Goal: Task Accomplishment & Management: Use online tool/utility

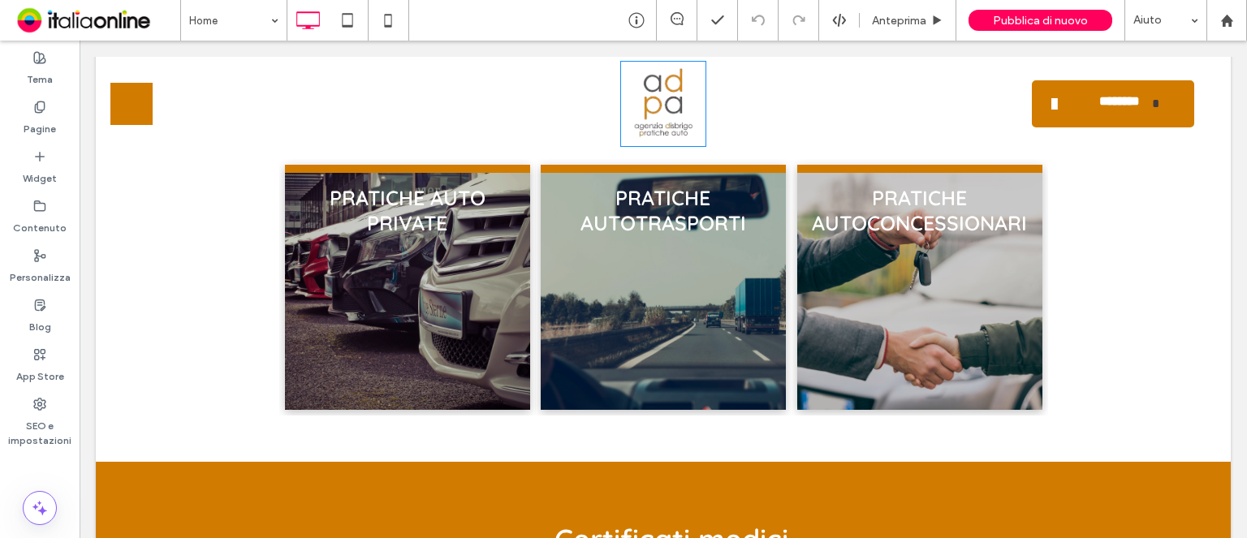
scroll to position [1136, 0]
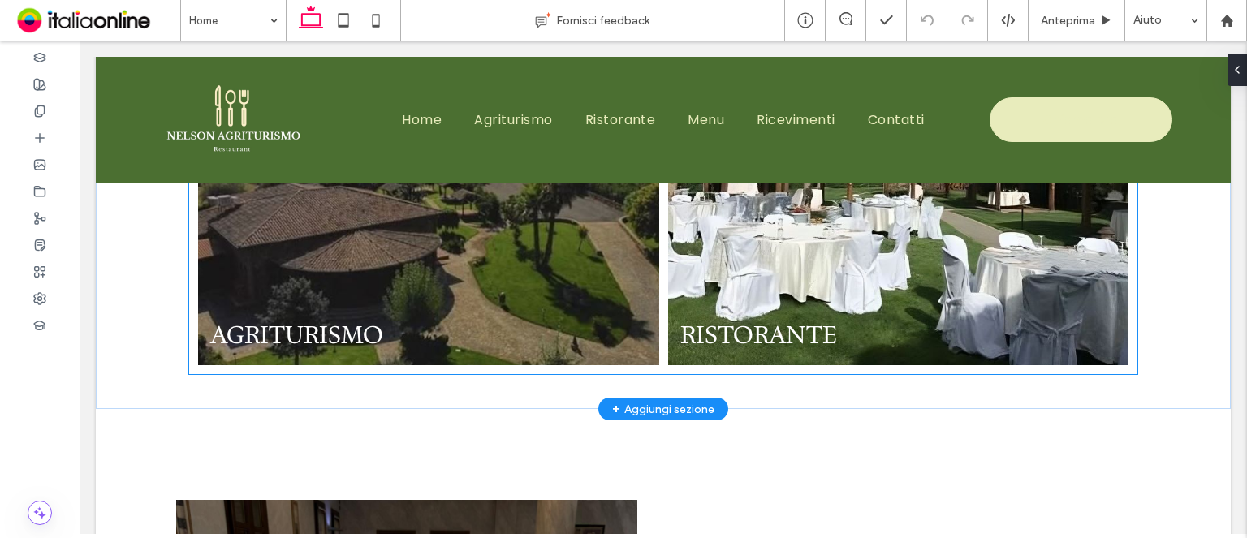
scroll to position [812, 0]
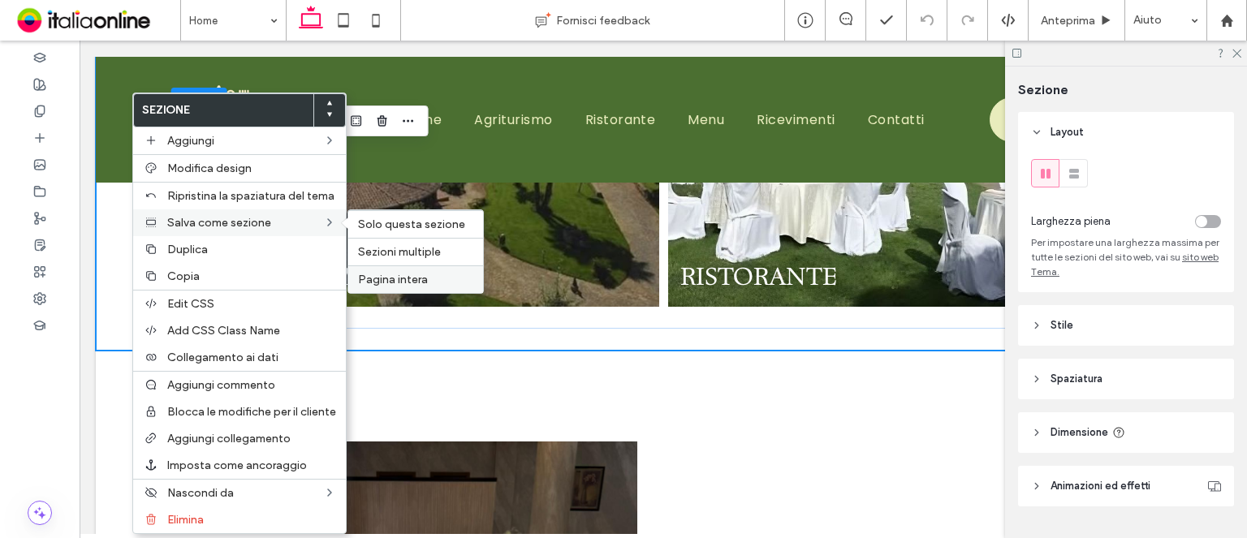
click at [405, 273] on span "Pagina intera" at bounding box center [393, 280] width 70 height 14
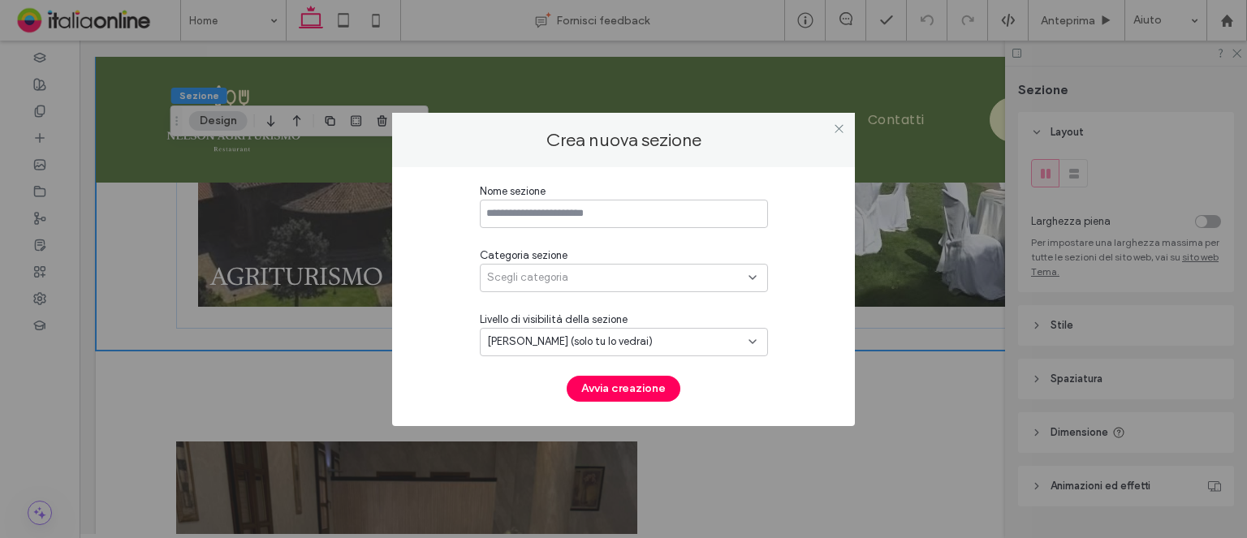
click at [539, 217] on input at bounding box center [624, 214] width 288 height 28
type input "****"
click at [527, 278] on span "Scegli categoria" at bounding box center [527, 278] width 81 height 16
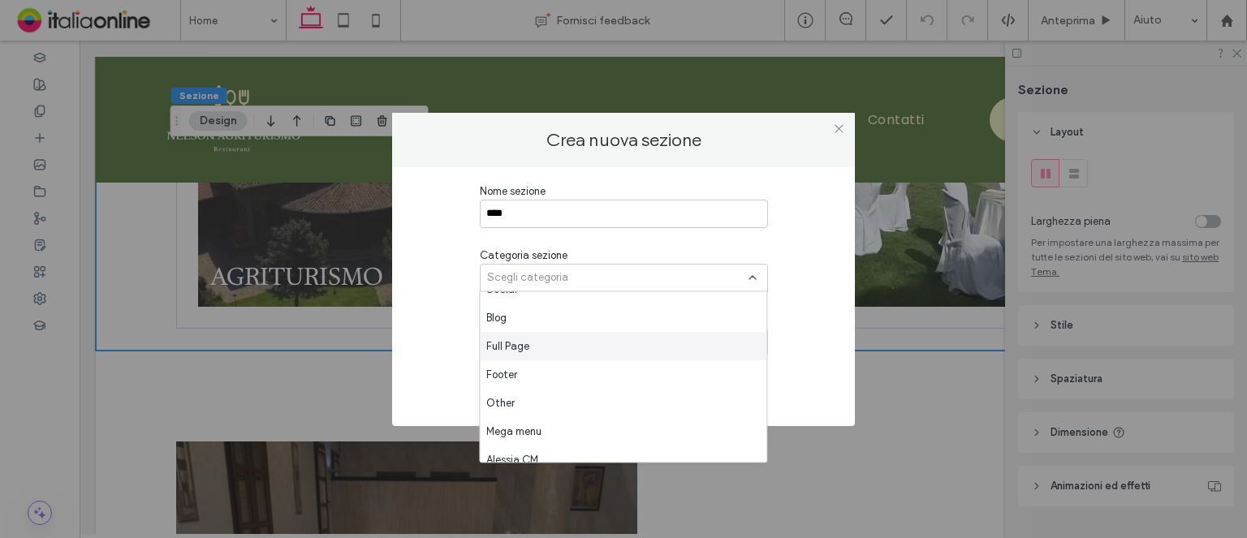
click at [568, 345] on div "Full Page" at bounding box center [623, 346] width 287 height 28
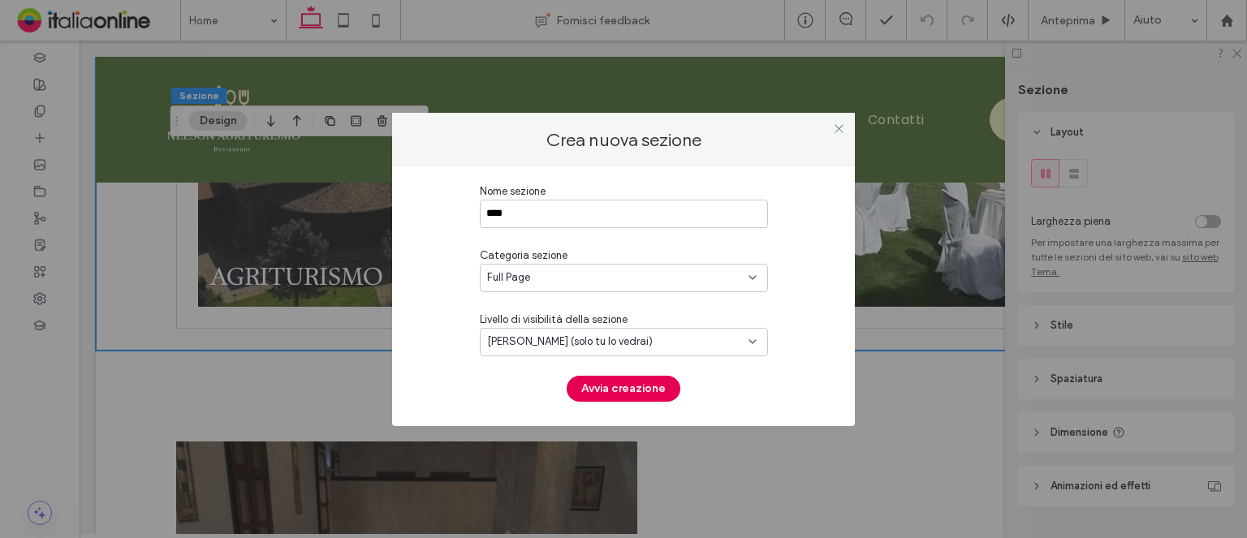
click at [624, 386] on button "Avvia creazione" at bounding box center [624, 389] width 114 height 26
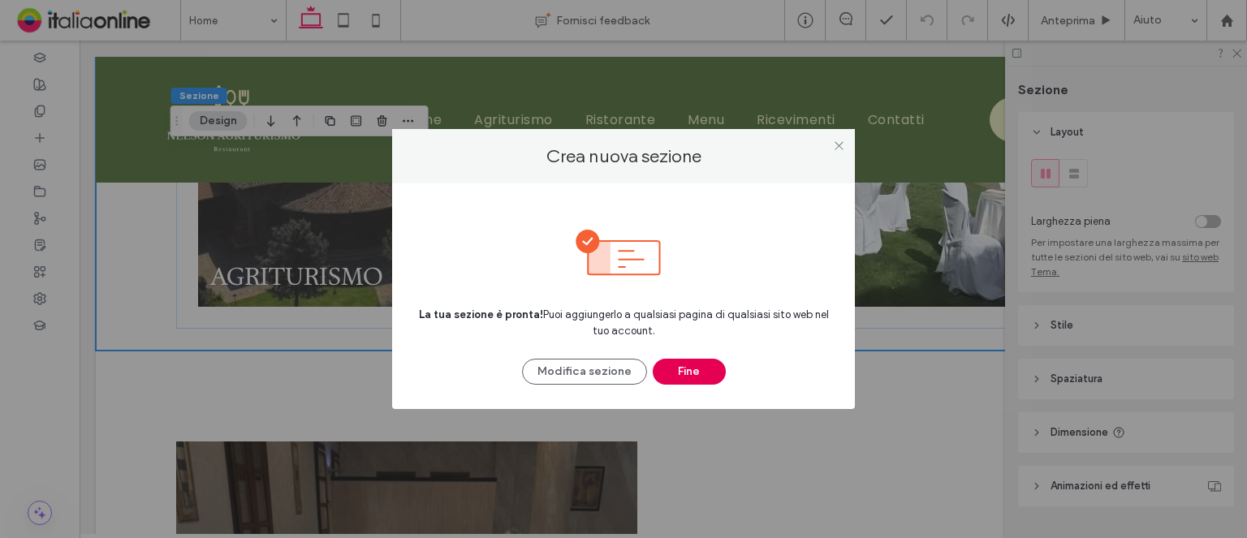
click at [678, 360] on button "Fine" at bounding box center [689, 372] width 73 height 26
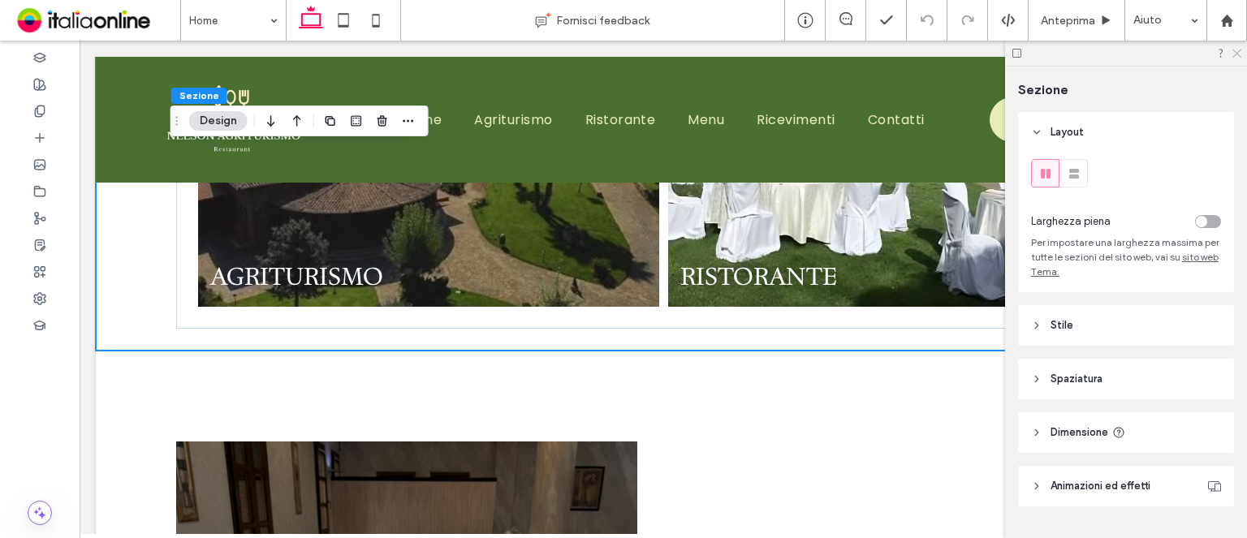
click at [1235, 53] on icon at bounding box center [1236, 52] width 11 height 11
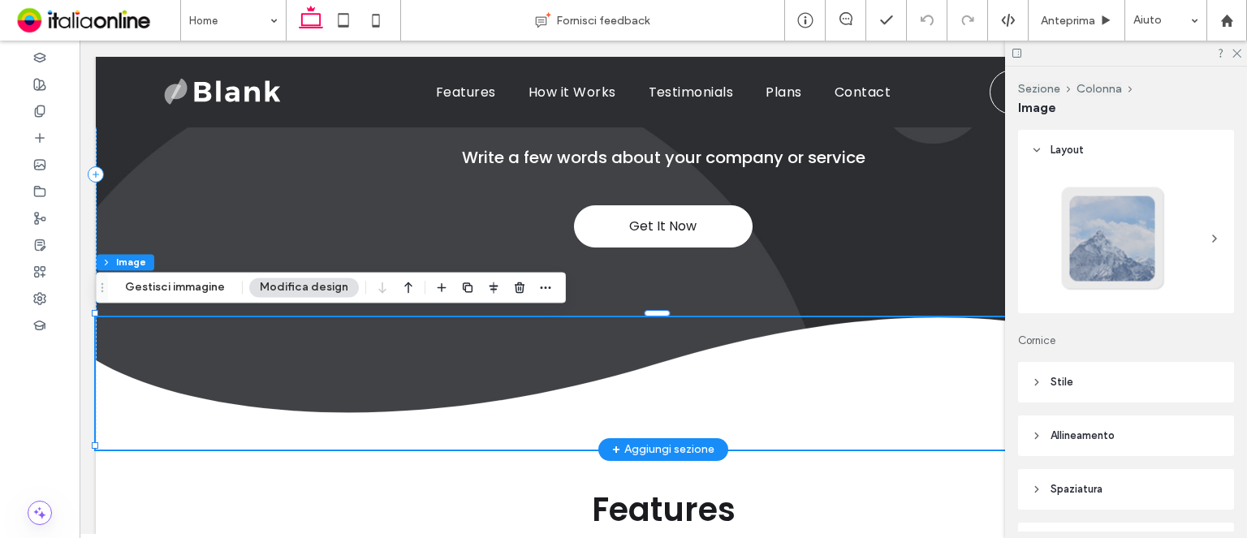
scroll to position [227, 0]
click at [515, 291] on icon "button" at bounding box center [519, 287] width 13 height 13
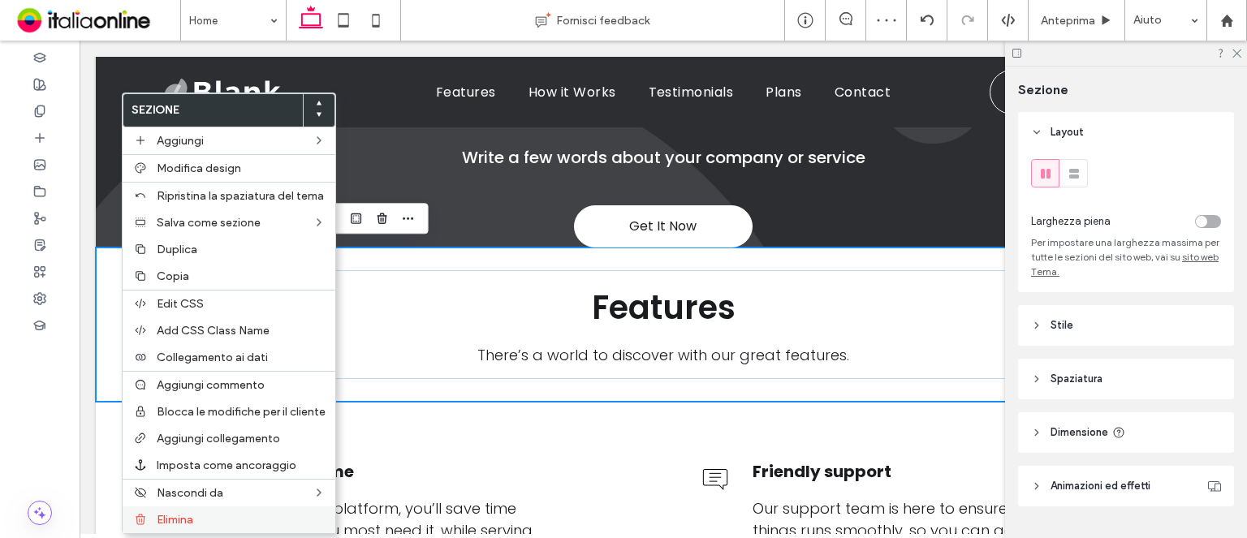
click at [234, 513] on label "Elimina" at bounding box center [241, 520] width 169 height 14
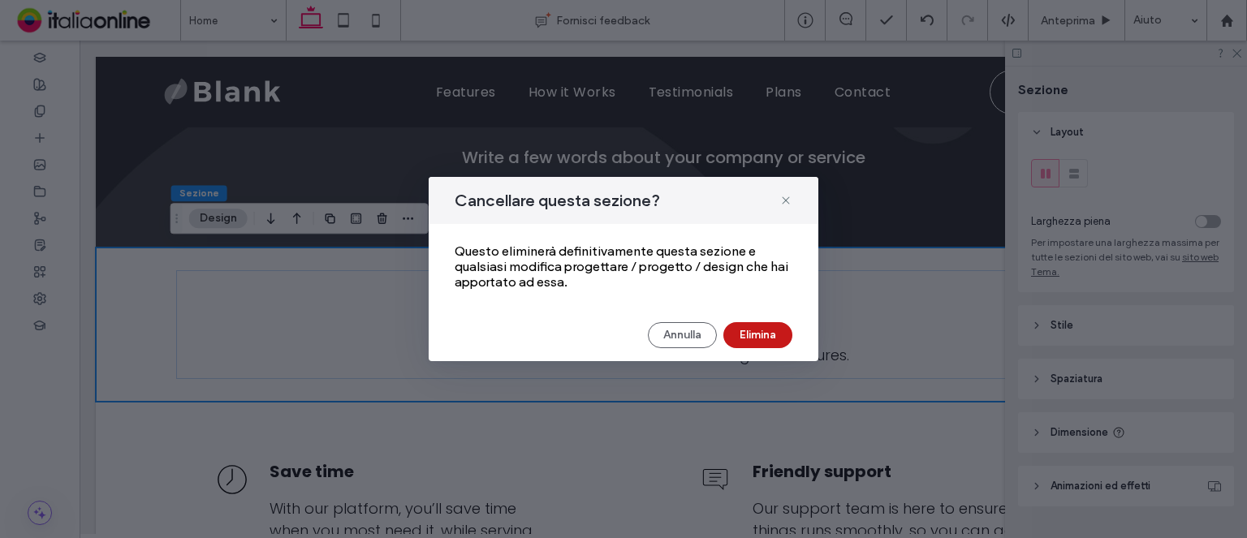
click at [779, 337] on button "Elimina" at bounding box center [757, 335] width 69 height 26
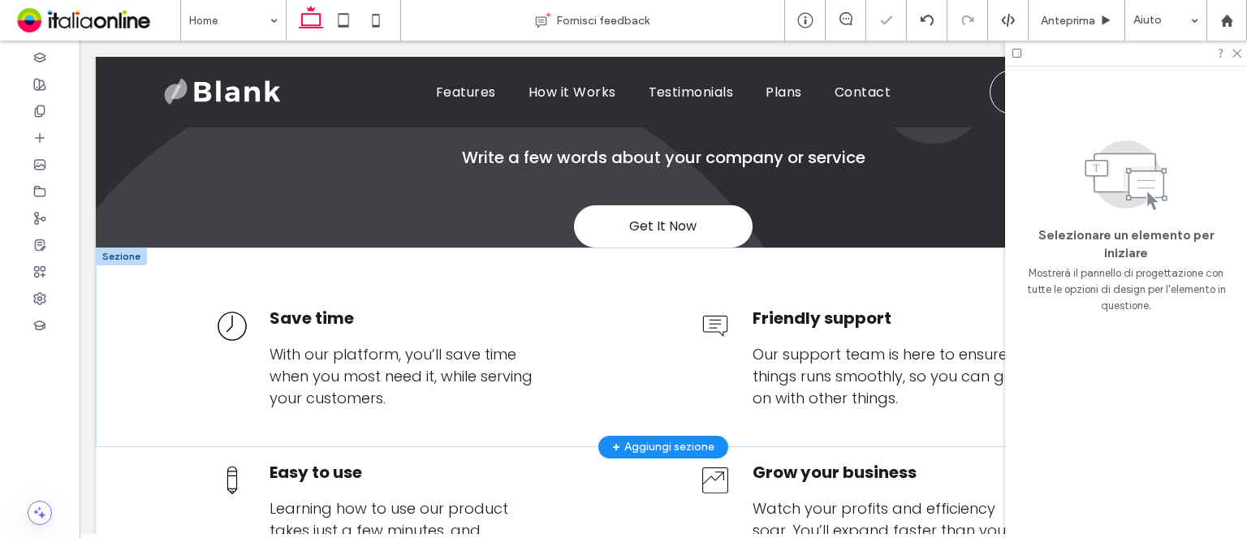
click at [126, 256] on div at bounding box center [121, 257] width 51 height 18
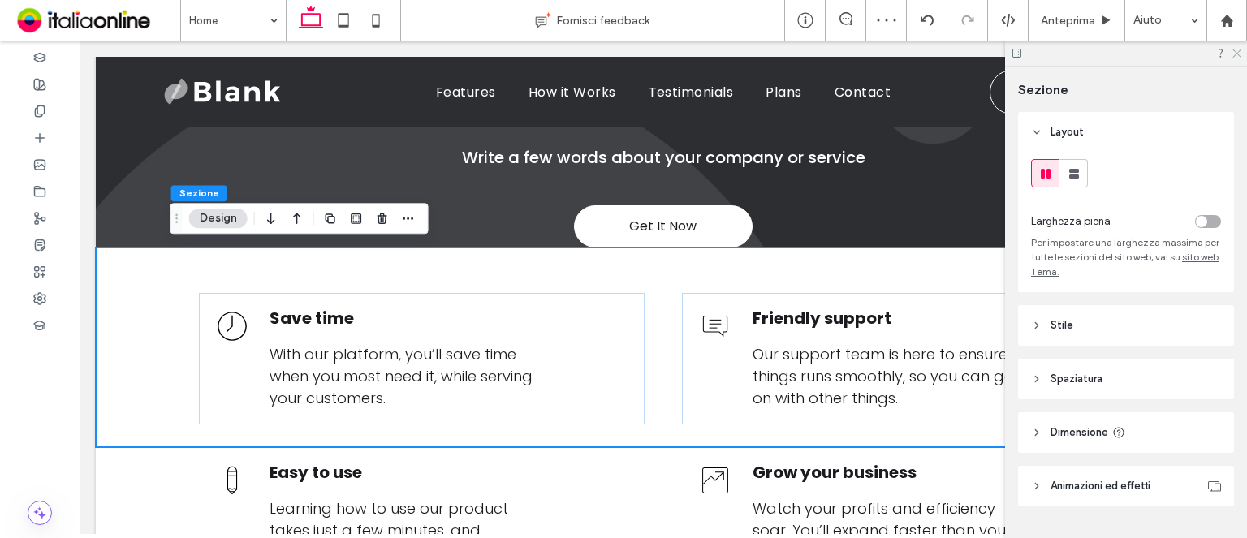
click at [1239, 55] on use at bounding box center [1236, 54] width 9 height 9
click at [1235, 51] on use at bounding box center [1236, 54] width 9 height 9
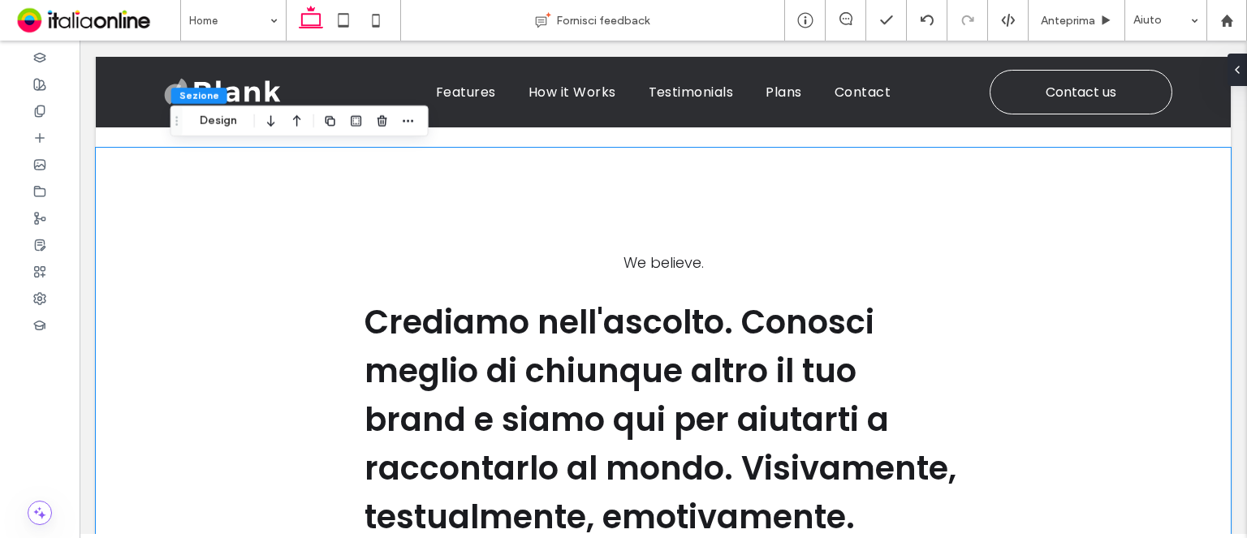
scroll to position [2906, 0]
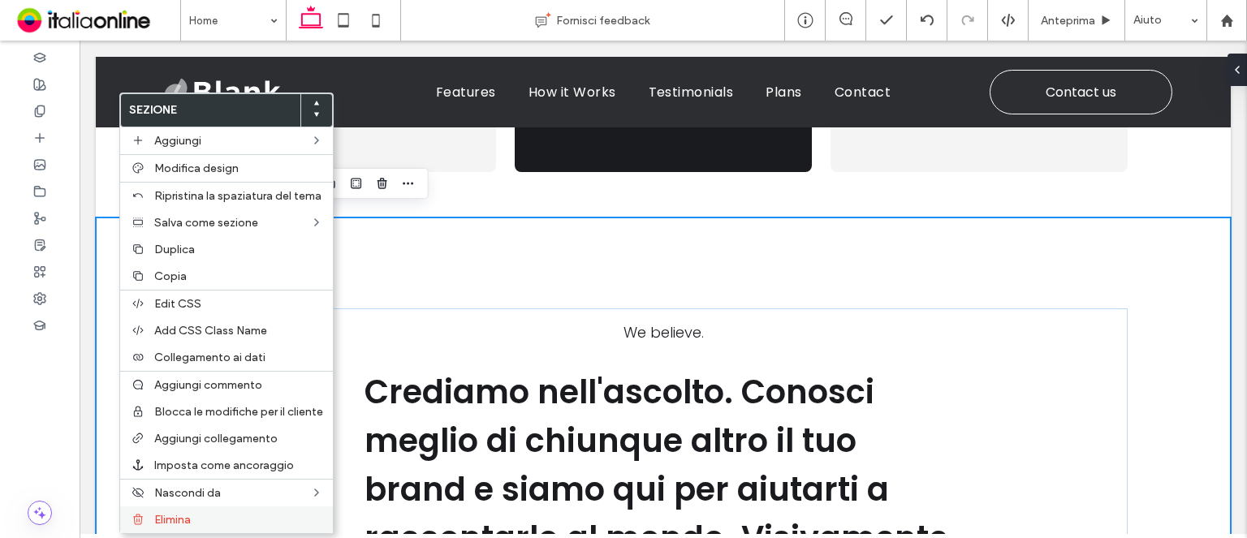
click at [234, 513] on label "Elimina" at bounding box center [238, 520] width 169 height 14
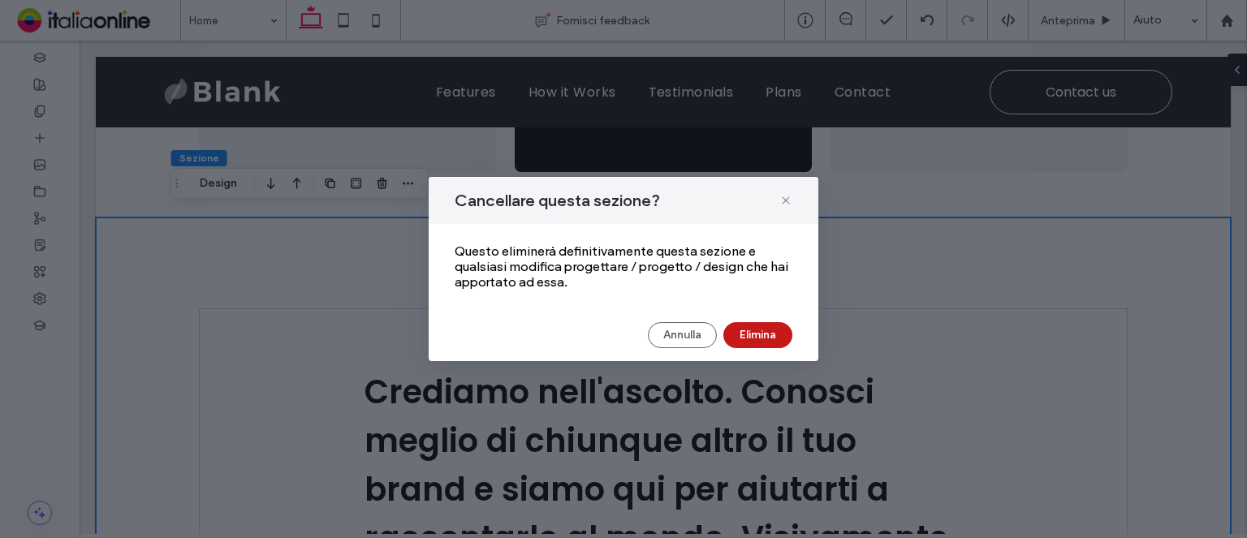
click at [772, 326] on button "Elimina" at bounding box center [757, 335] width 69 height 26
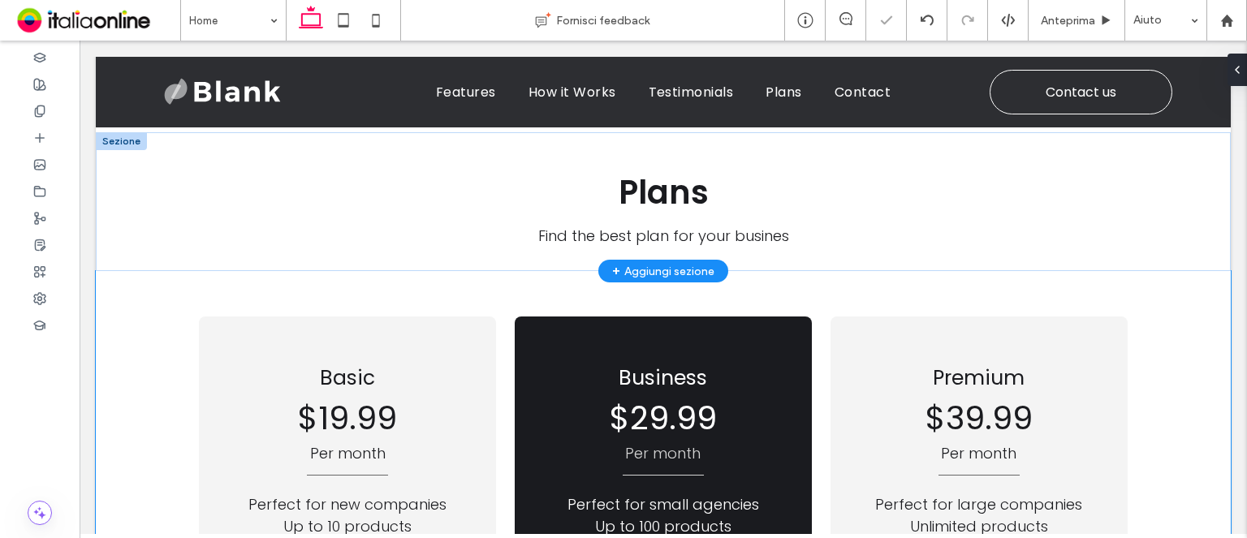
scroll to position [2338, 0]
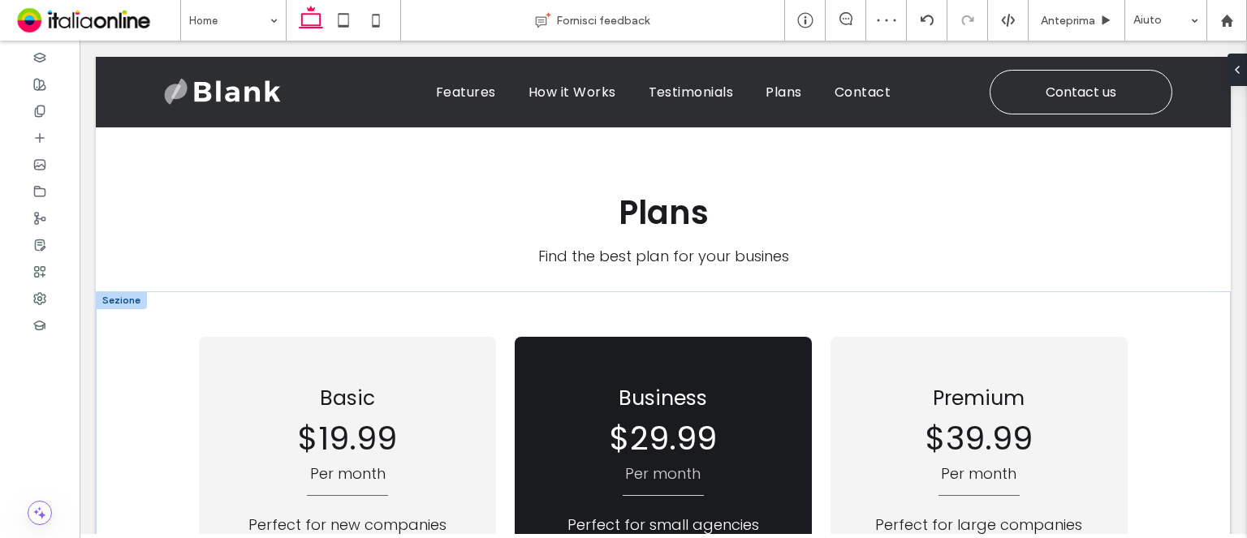
click at [128, 293] on div at bounding box center [121, 300] width 51 height 18
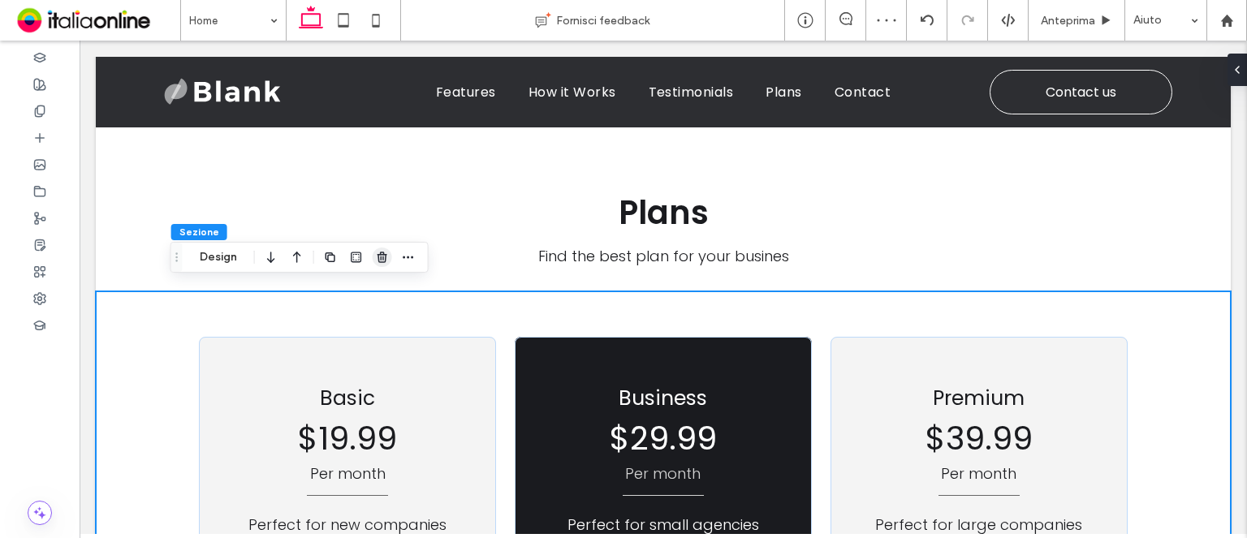
click at [381, 264] on span "button" at bounding box center [382, 257] width 19 height 19
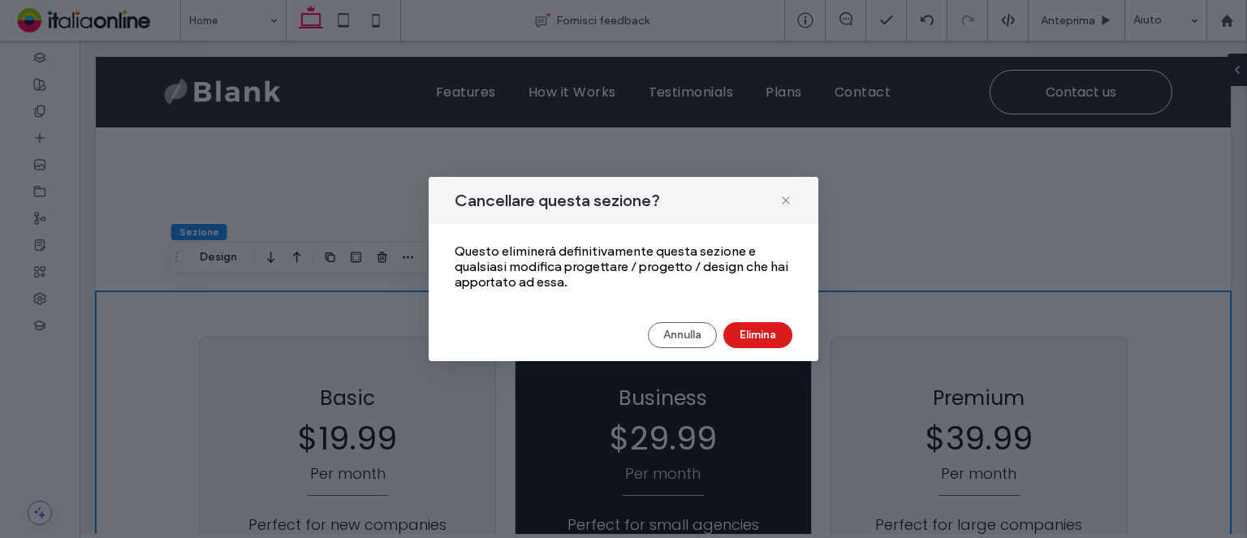
click at [725, 326] on div "[PERSON_NAME]" at bounding box center [624, 335] width 338 height 26
click at [727, 331] on div "[PERSON_NAME]" at bounding box center [624, 335] width 338 height 26
click at [727, 331] on button "Elimina" at bounding box center [757, 335] width 69 height 26
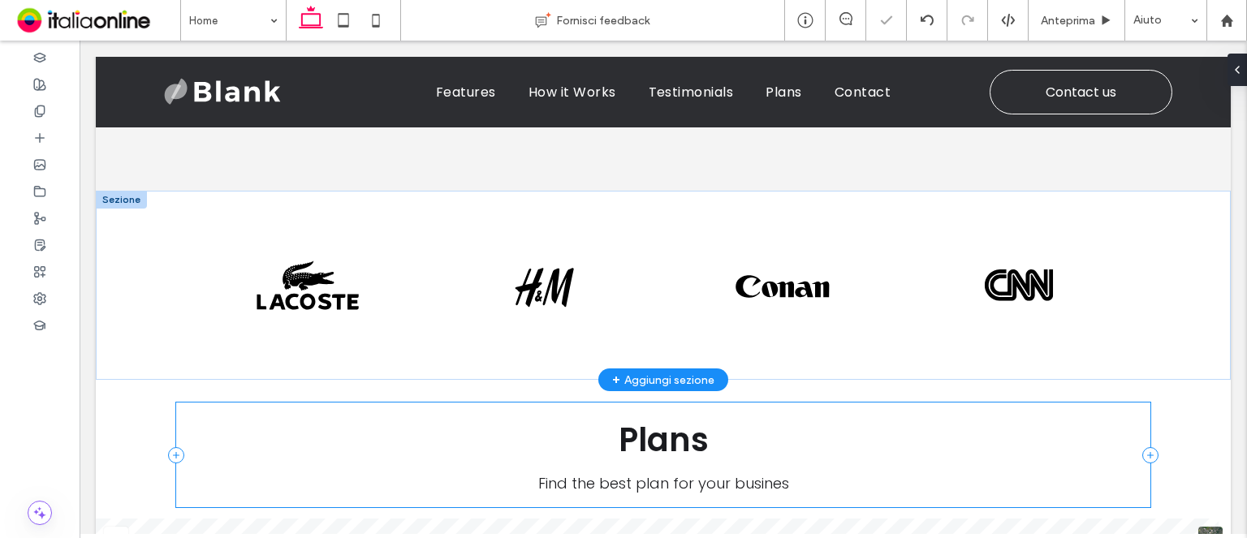
scroll to position [2094, 0]
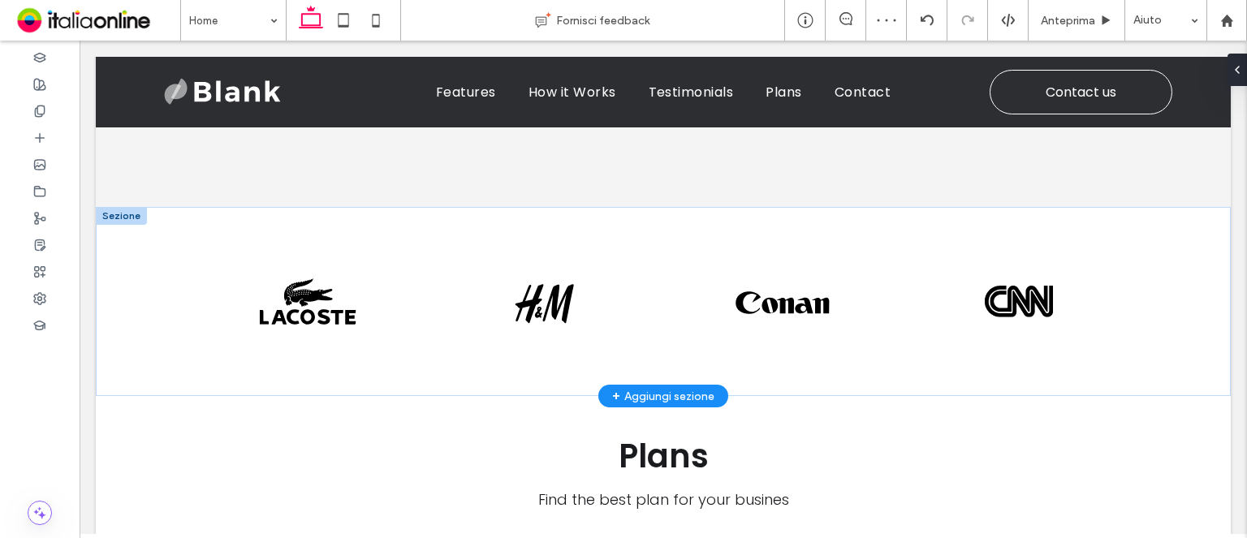
drag, startPoint x: 116, startPoint y: 396, endPoint x: 343, endPoint y: 355, distance: 231.0
click at [116, 396] on div at bounding box center [121, 405] width 51 height 18
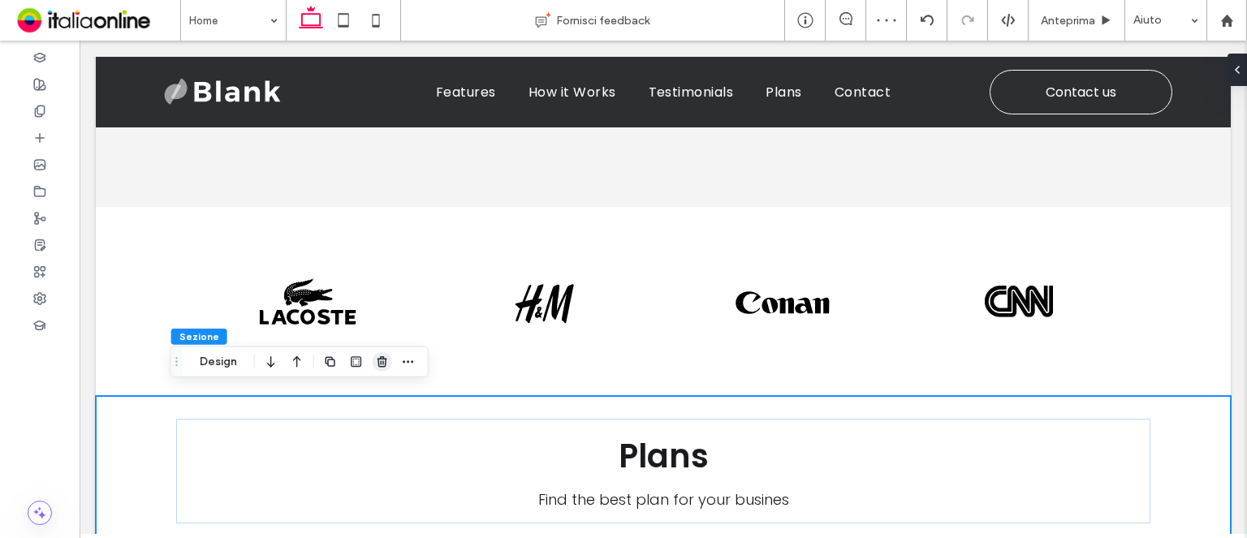
click at [383, 366] on use "button" at bounding box center [382, 361] width 10 height 11
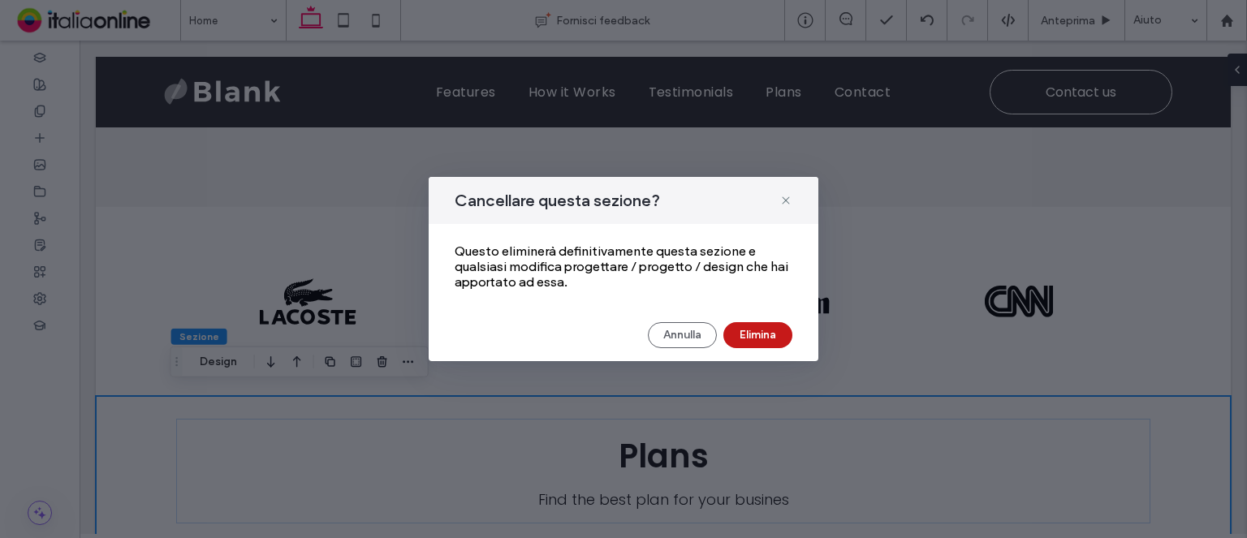
click at [729, 340] on button "Elimina" at bounding box center [757, 335] width 69 height 26
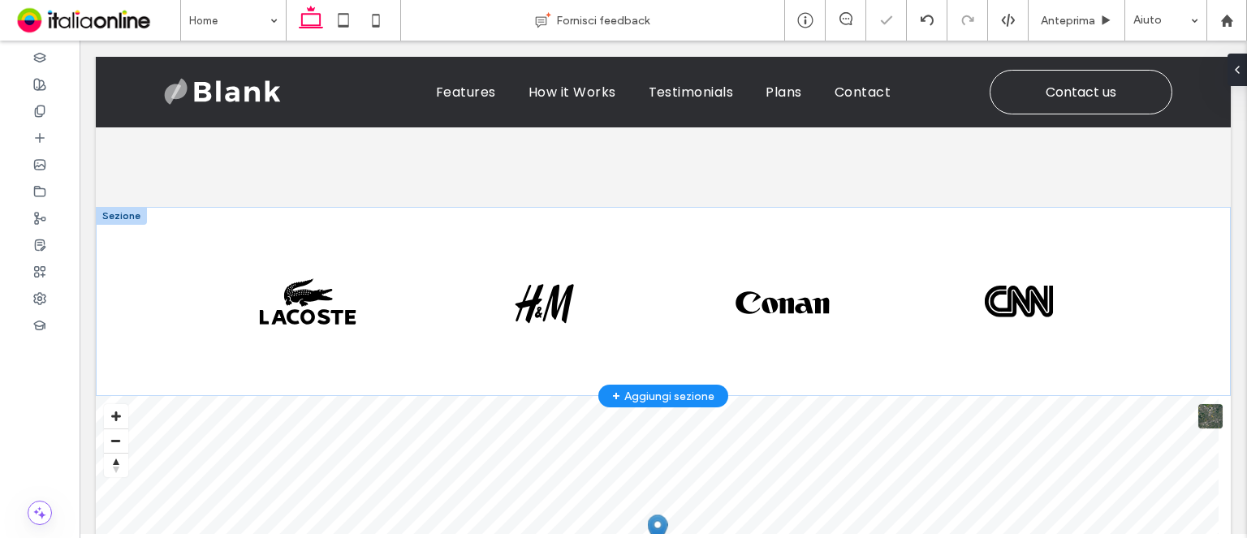
click at [128, 212] on div at bounding box center [121, 216] width 51 height 18
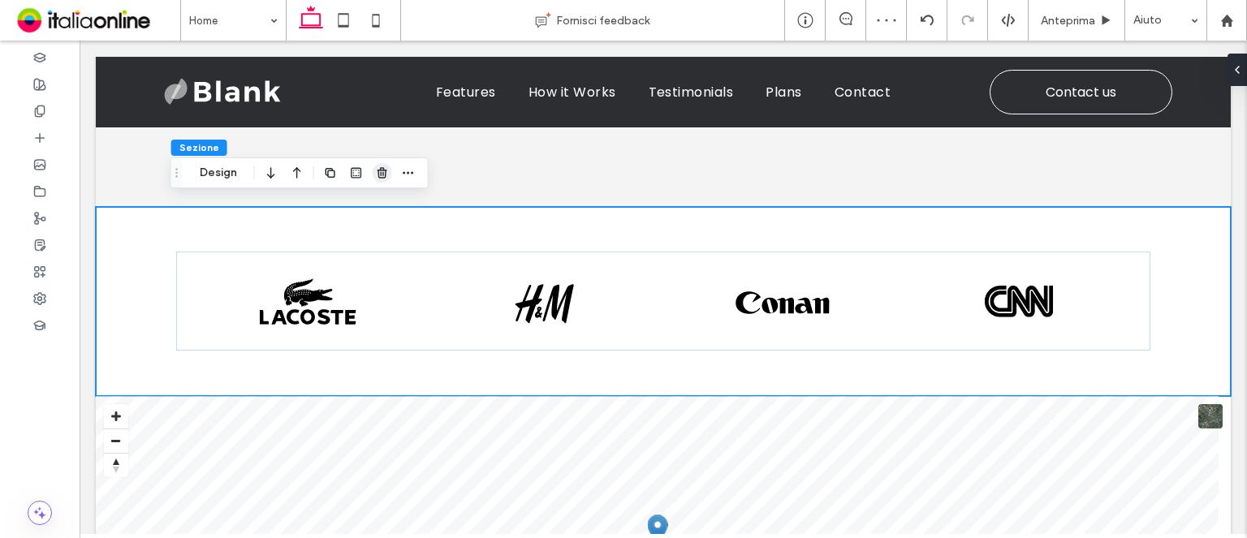
click at [386, 178] on icon "button" at bounding box center [382, 172] width 13 height 13
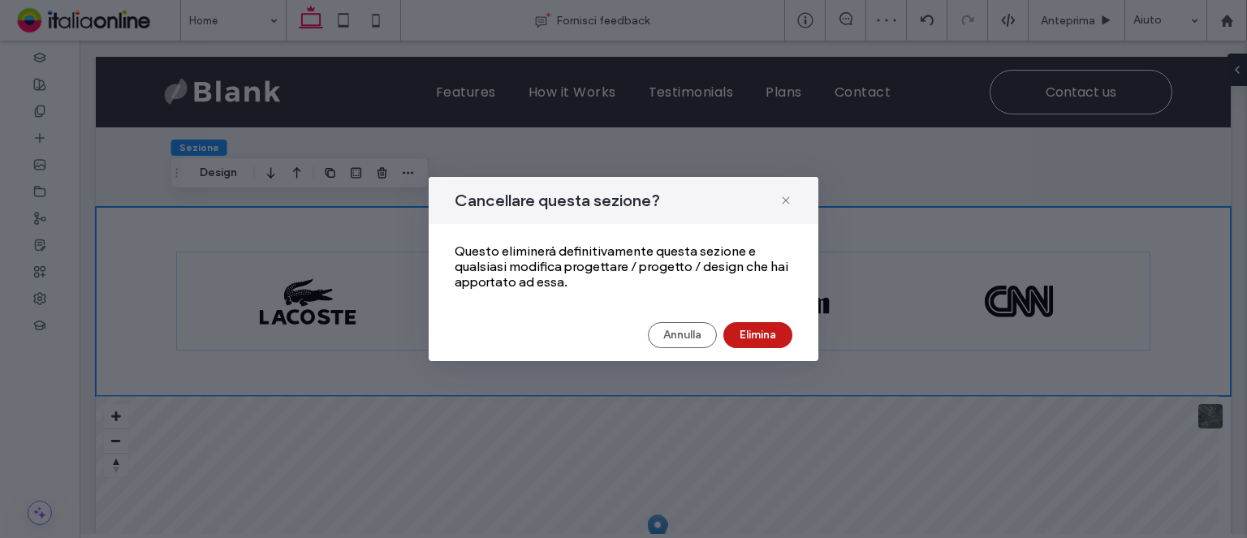
click at [779, 323] on button "Elimina" at bounding box center [757, 335] width 69 height 26
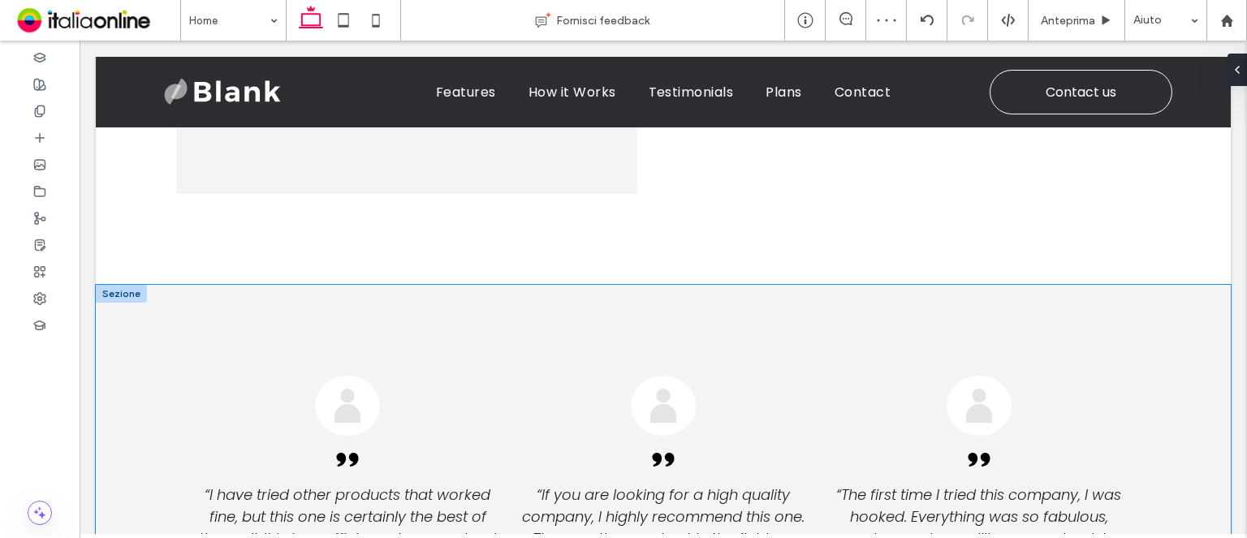
scroll to position [1607, 0]
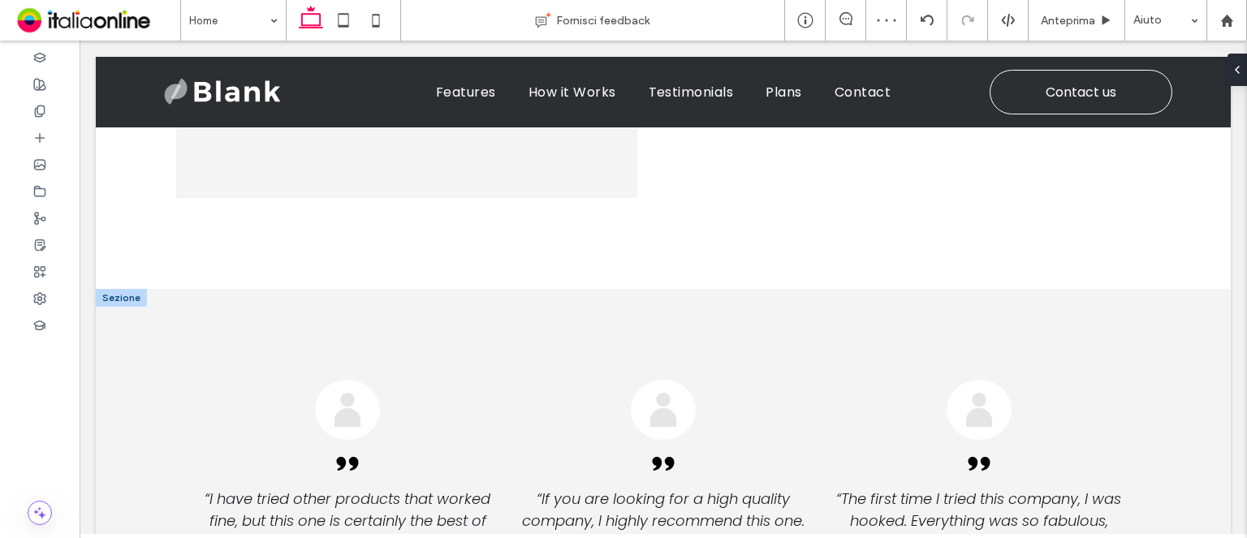
drag, startPoint x: 114, startPoint y: 293, endPoint x: 132, endPoint y: 293, distance: 17.9
click at [114, 293] on div at bounding box center [121, 298] width 51 height 18
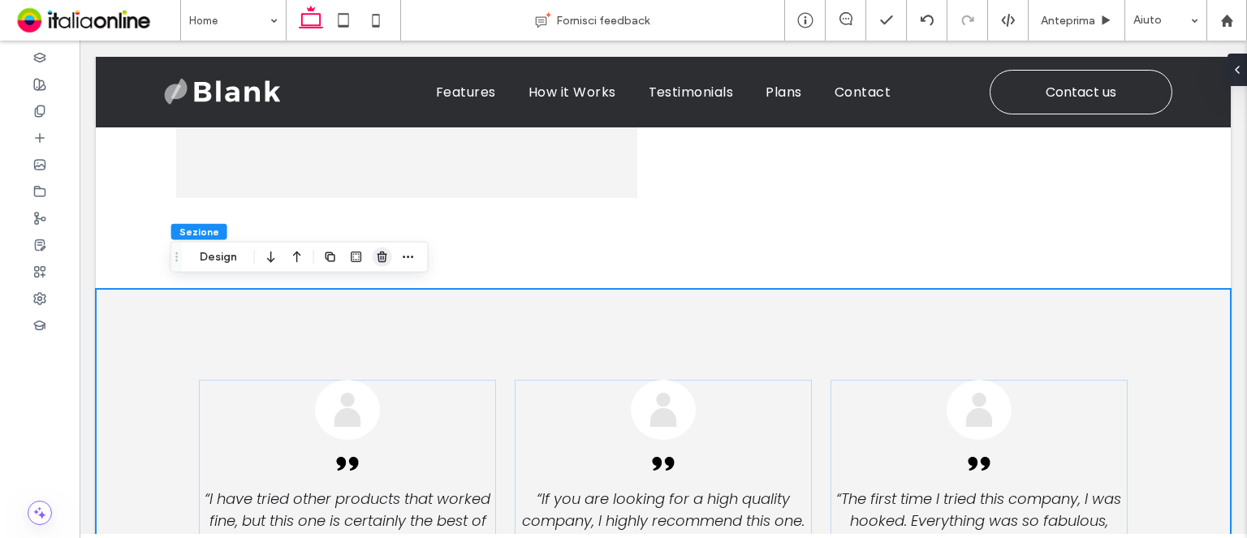
click at [389, 259] on span "button" at bounding box center [382, 257] width 19 height 19
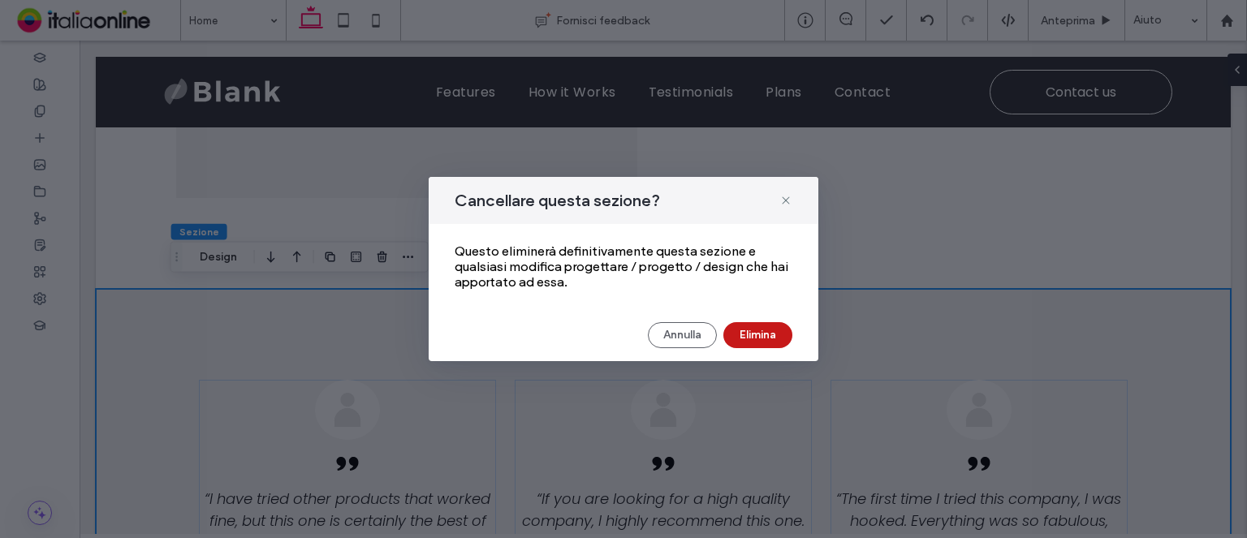
click at [760, 330] on button "Elimina" at bounding box center [757, 335] width 69 height 26
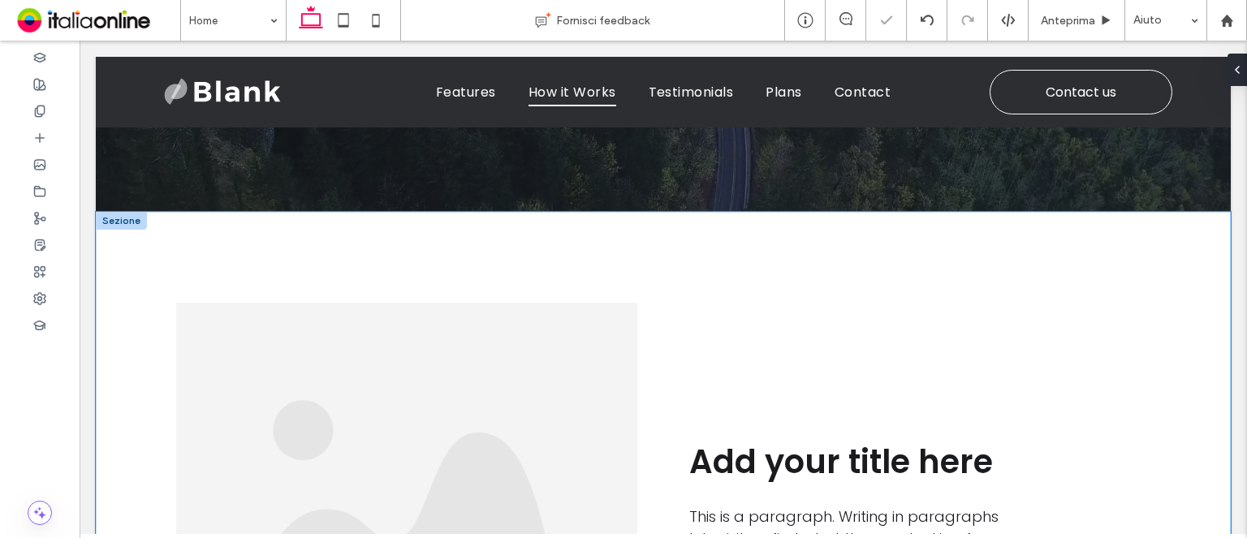
scroll to position [1039, 0]
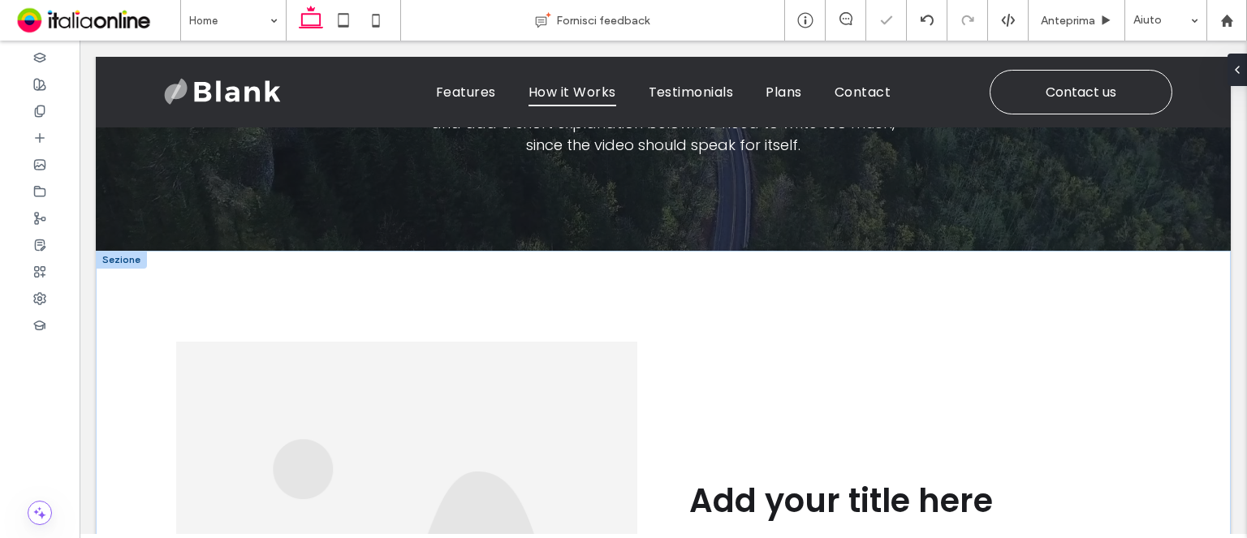
drag, startPoint x: 120, startPoint y: 249, endPoint x: 204, endPoint y: 263, distance: 84.7
click at [120, 251] on div at bounding box center [121, 260] width 51 height 18
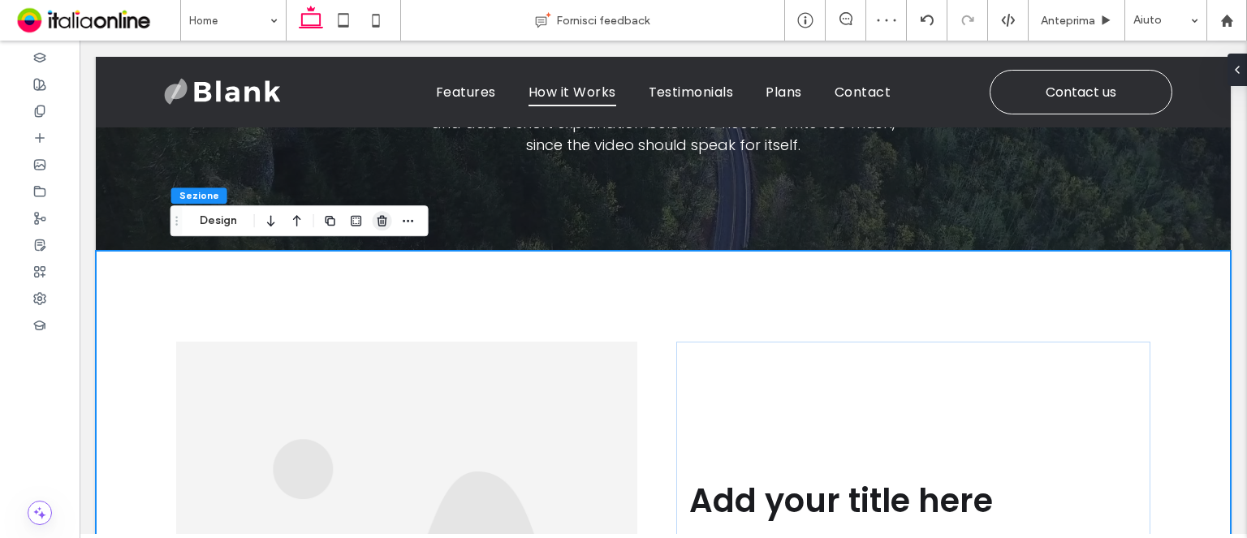
click at [373, 226] on span "button" at bounding box center [382, 220] width 19 height 19
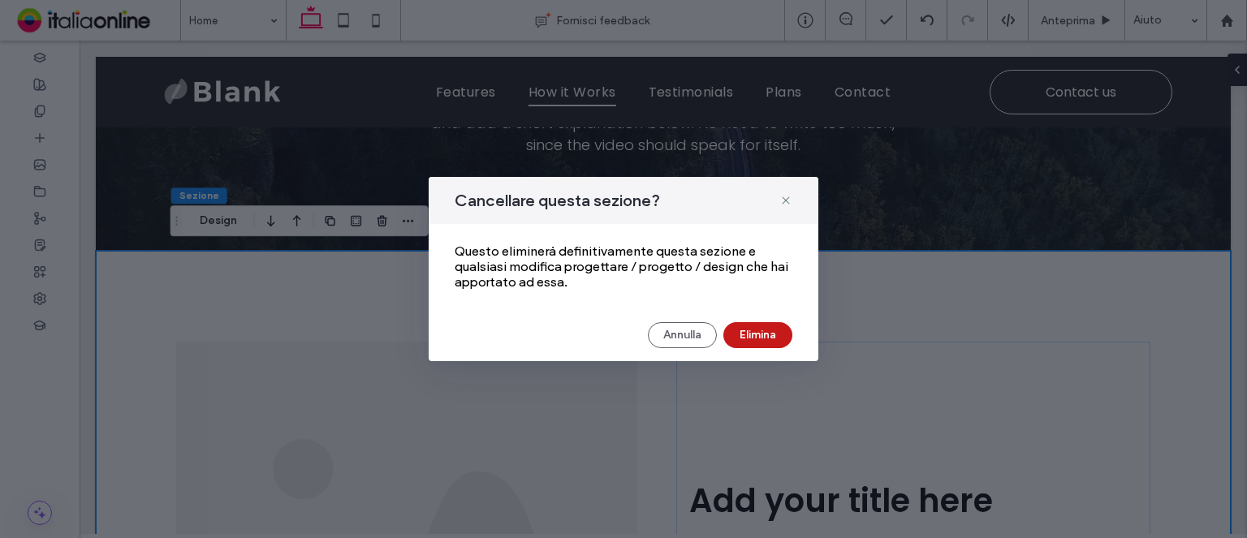
click at [744, 342] on button "Elimina" at bounding box center [757, 335] width 69 height 26
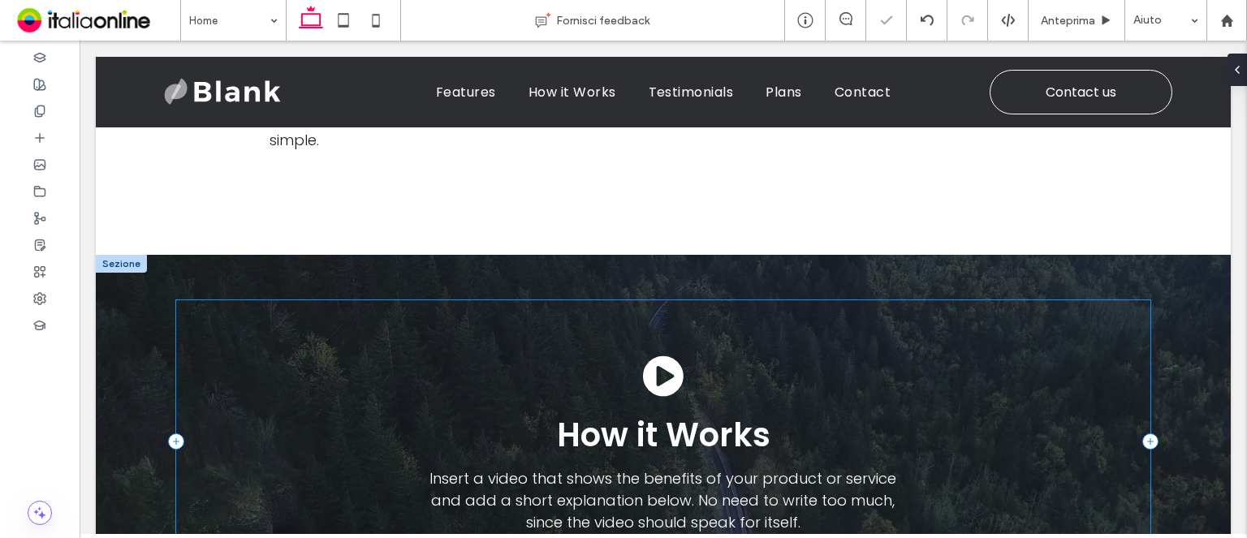
scroll to position [633, 0]
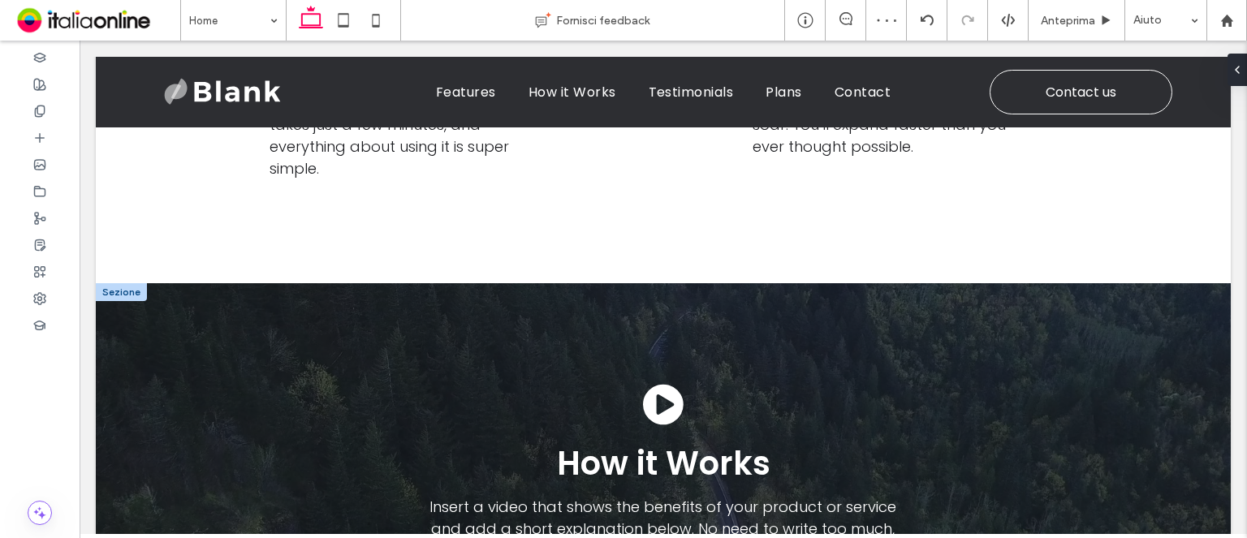
click at [128, 289] on div at bounding box center [121, 292] width 51 height 18
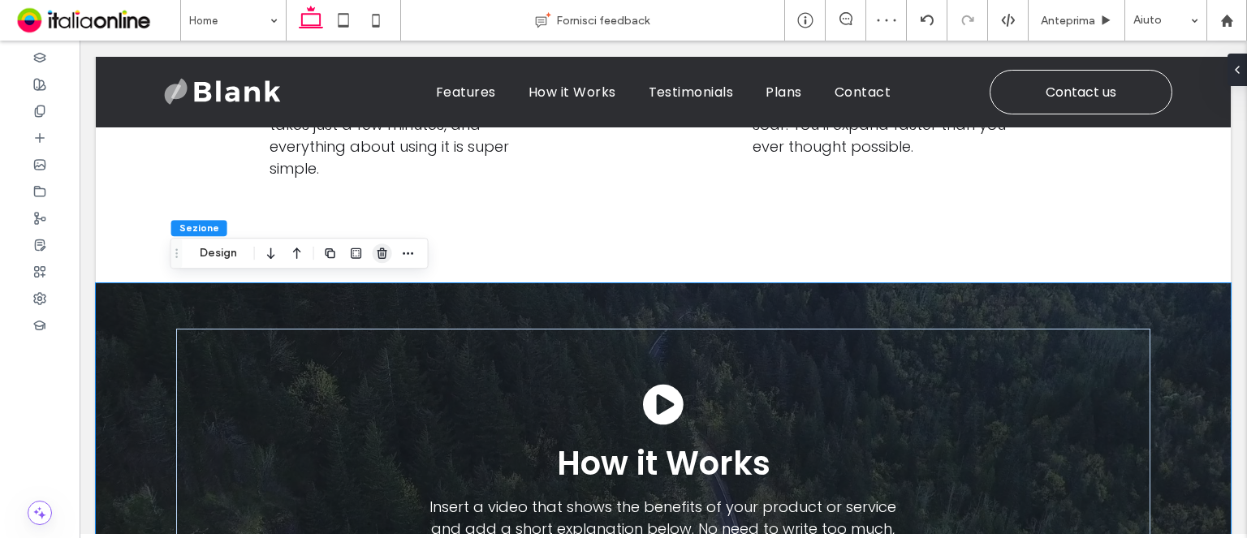
click at [390, 252] on span "button" at bounding box center [382, 253] width 19 height 19
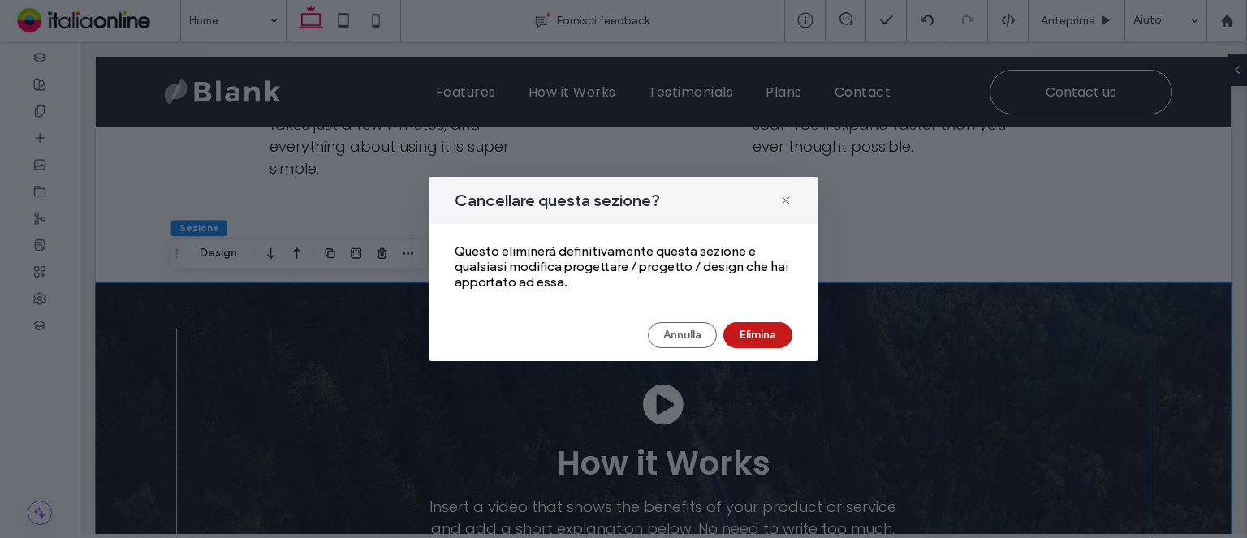
click at [748, 324] on button "Elimina" at bounding box center [757, 335] width 69 height 26
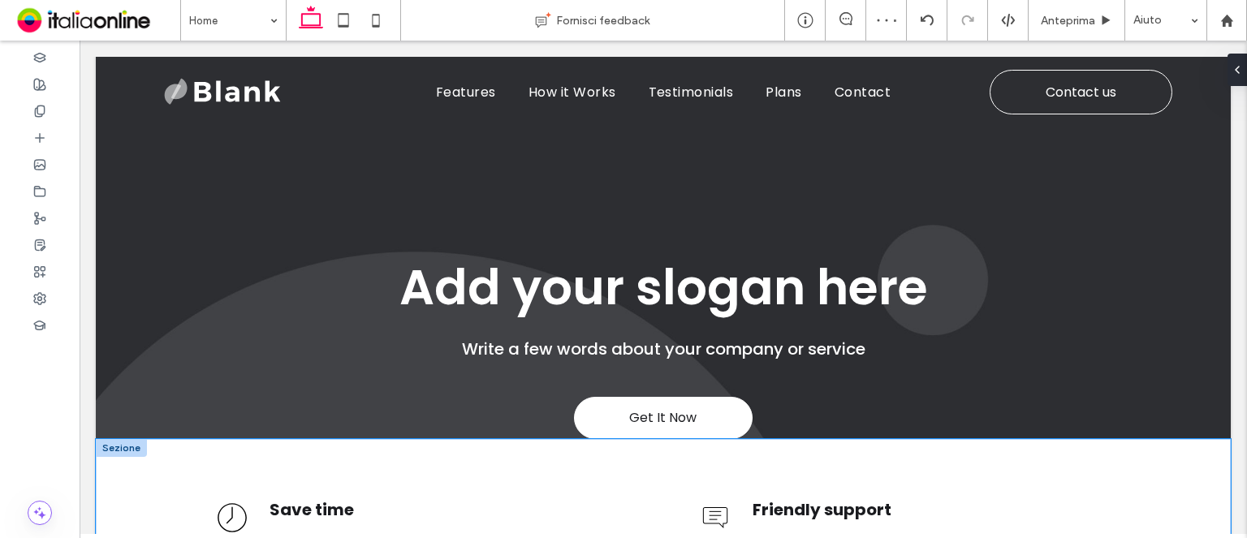
scroll to position [146, 0]
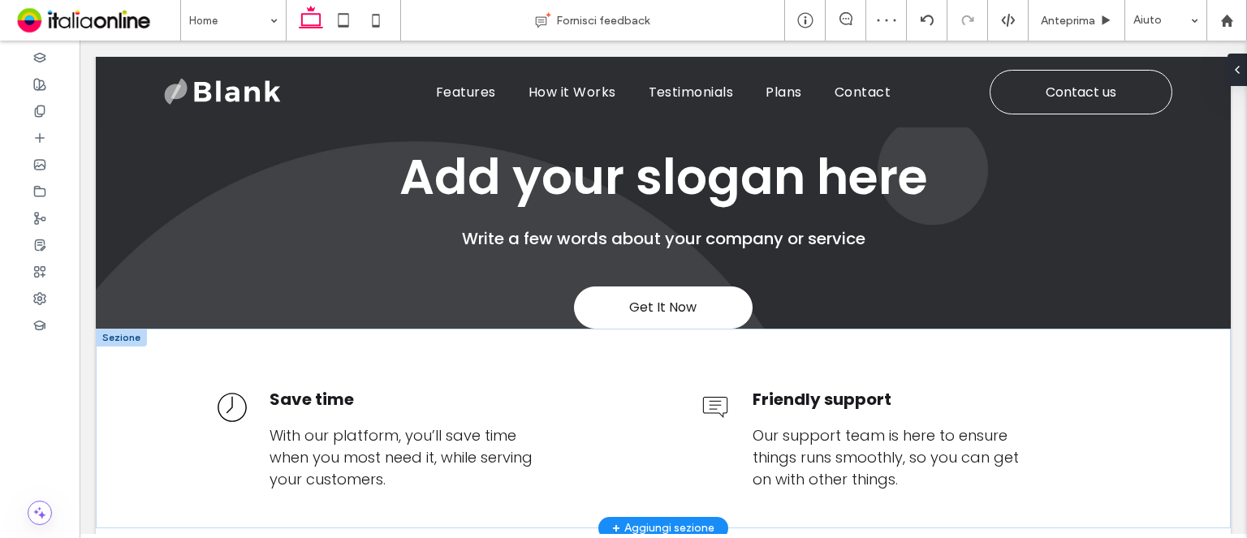
click at [127, 335] on div at bounding box center [121, 338] width 51 height 18
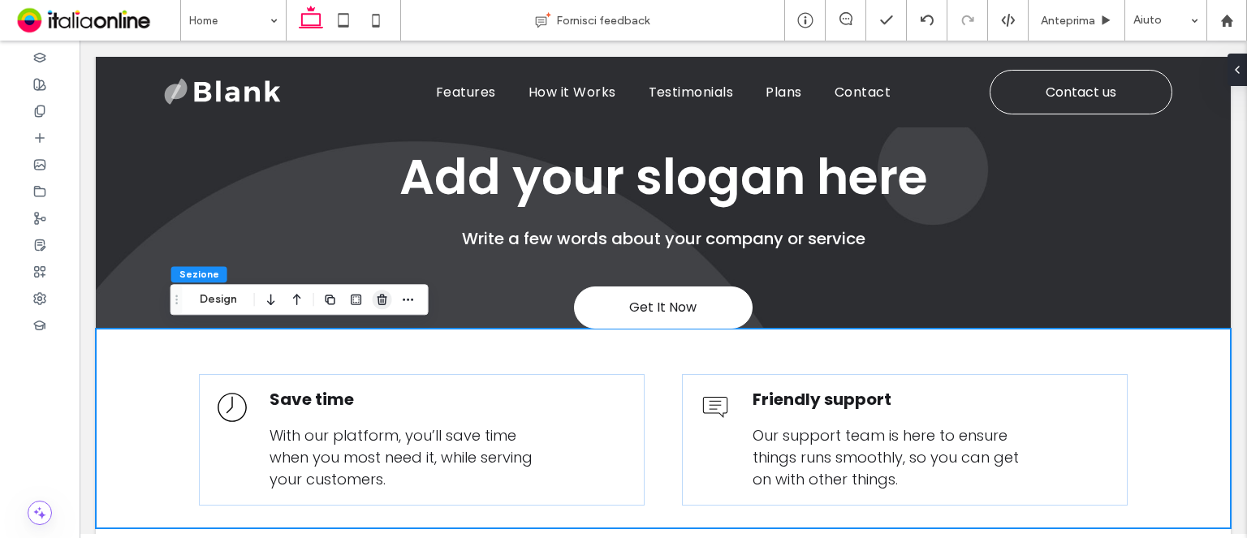
click at [376, 302] on icon "button" at bounding box center [382, 299] width 13 height 13
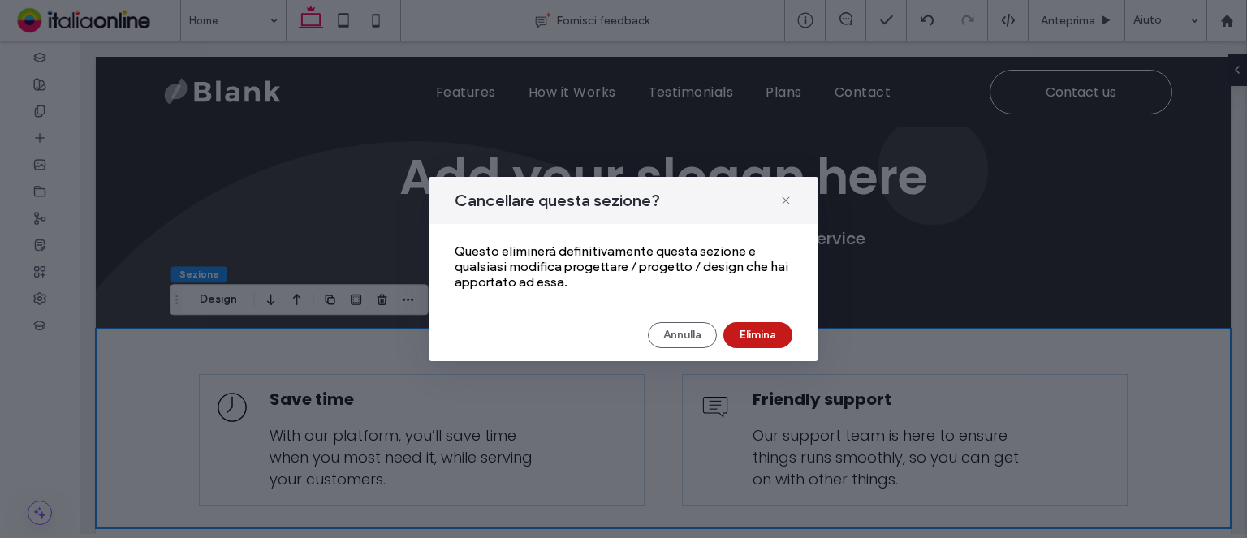
click at [773, 335] on button "Elimina" at bounding box center [757, 335] width 69 height 26
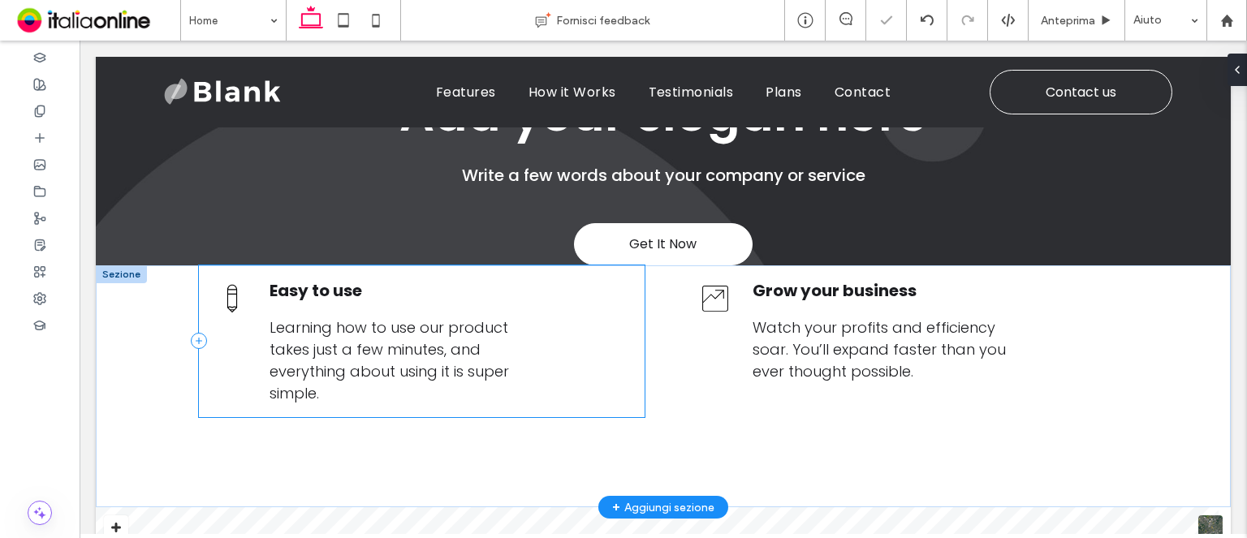
scroll to position [227, 0]
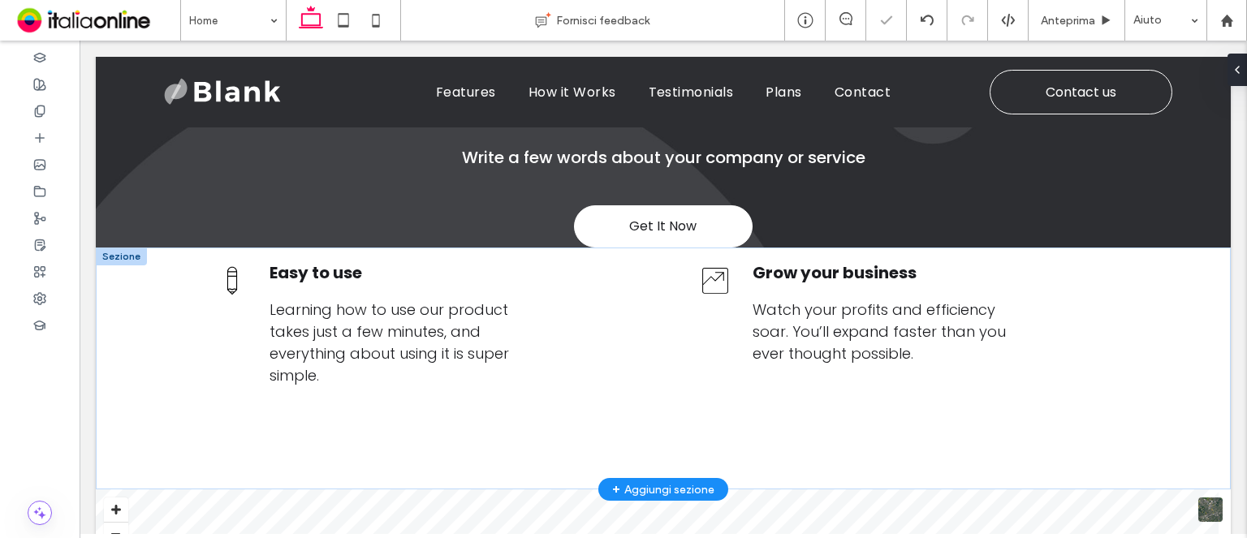
click at [123, 248] on div at bounding box center [121, 257] width 51 height 18
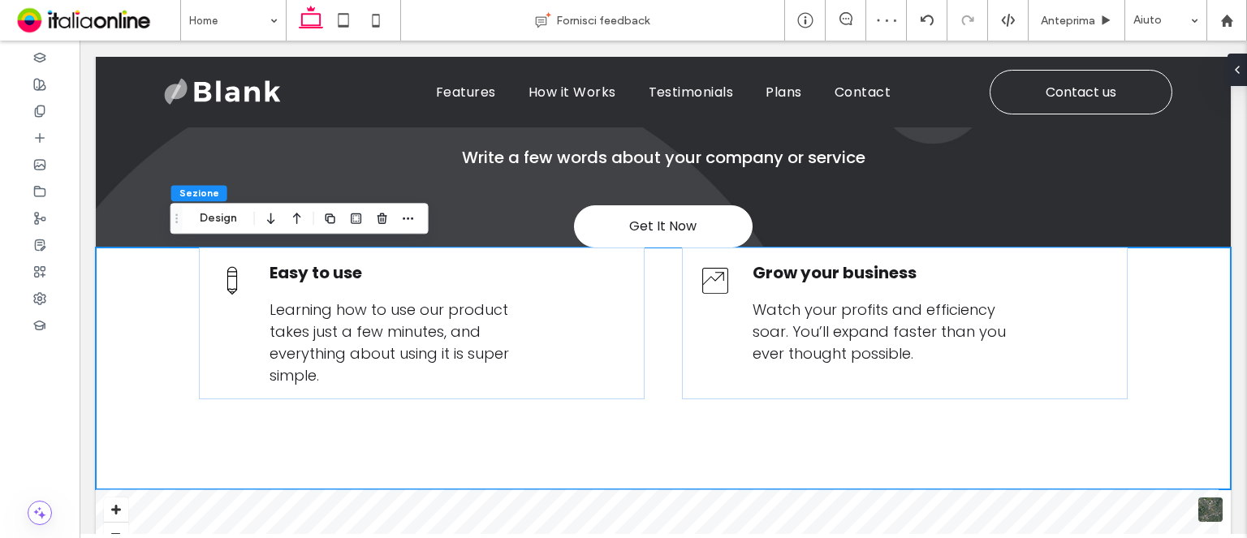
click at [386, 229] on div at bounding box center [382, 218] width 19 height 29
click at [387, 225] on span "button" at bounding box center [382, 218] width 19 height 19
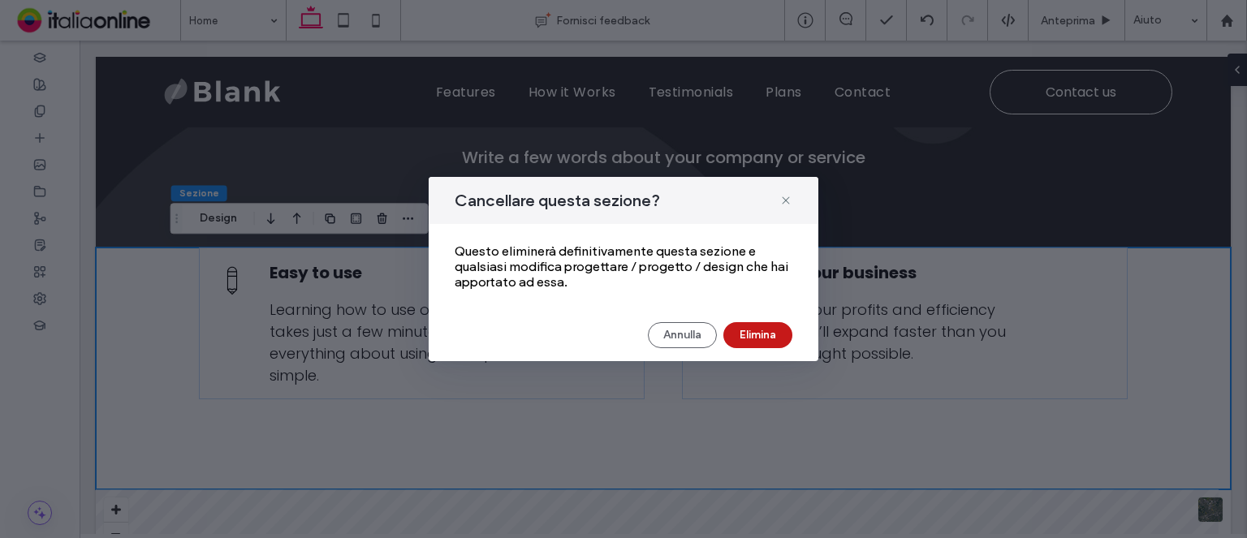
click at [791, 340] on div "[PERSON_NAME]" at bounding box center [624, 335] width 390 height 26
click at [765, 334] on button "Elimina" at bounding box center [757, 335] width 69 height 26
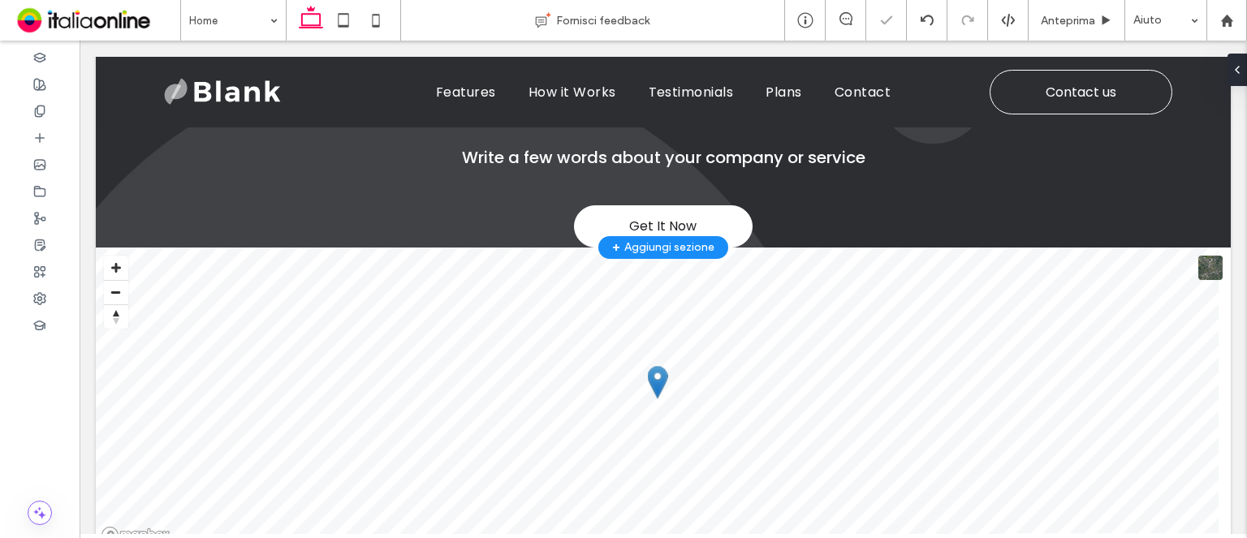
click at [659, 236] on div "+ Aggiungi sezione" at bounding box center [663, 247] width 130 height 23
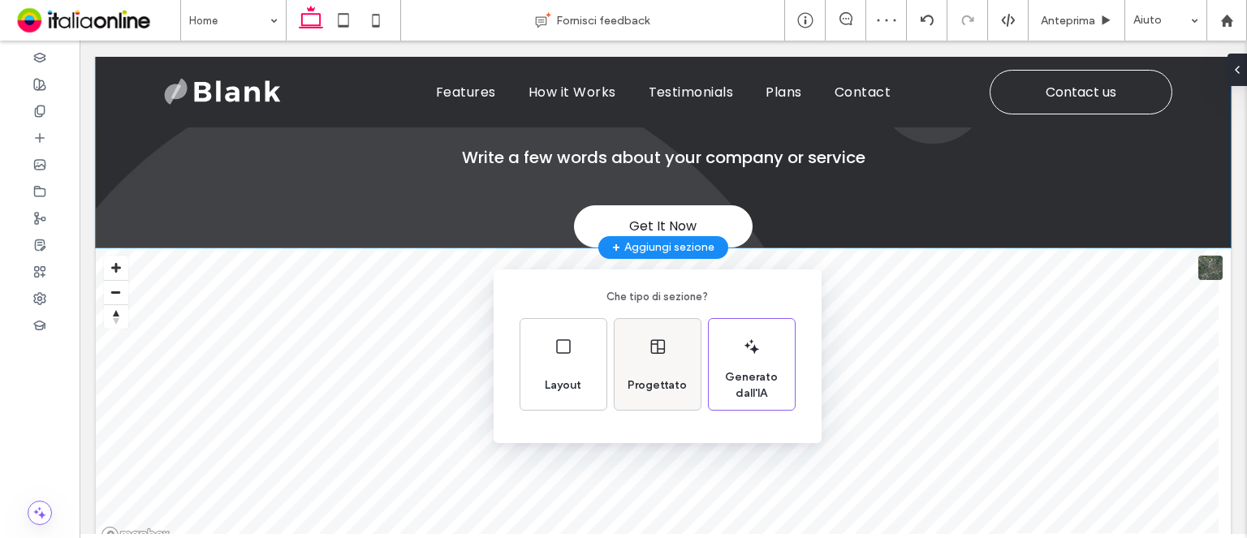
click at [658, 360] on div "Progettato" at bounding box center [658, 364] width 86 height 91
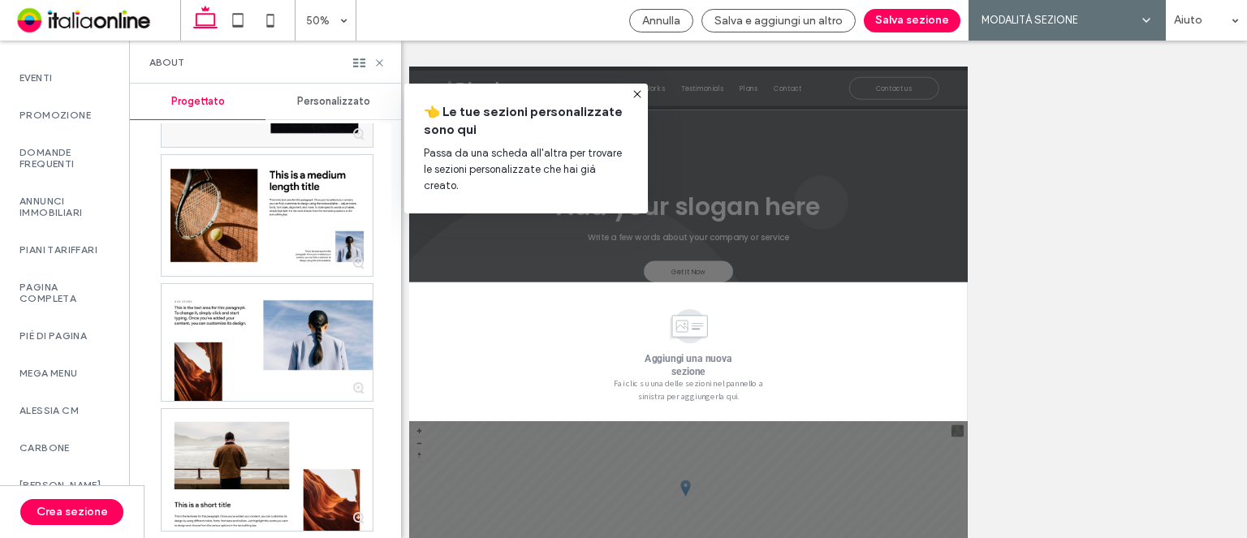
scroll to position [974, 0]
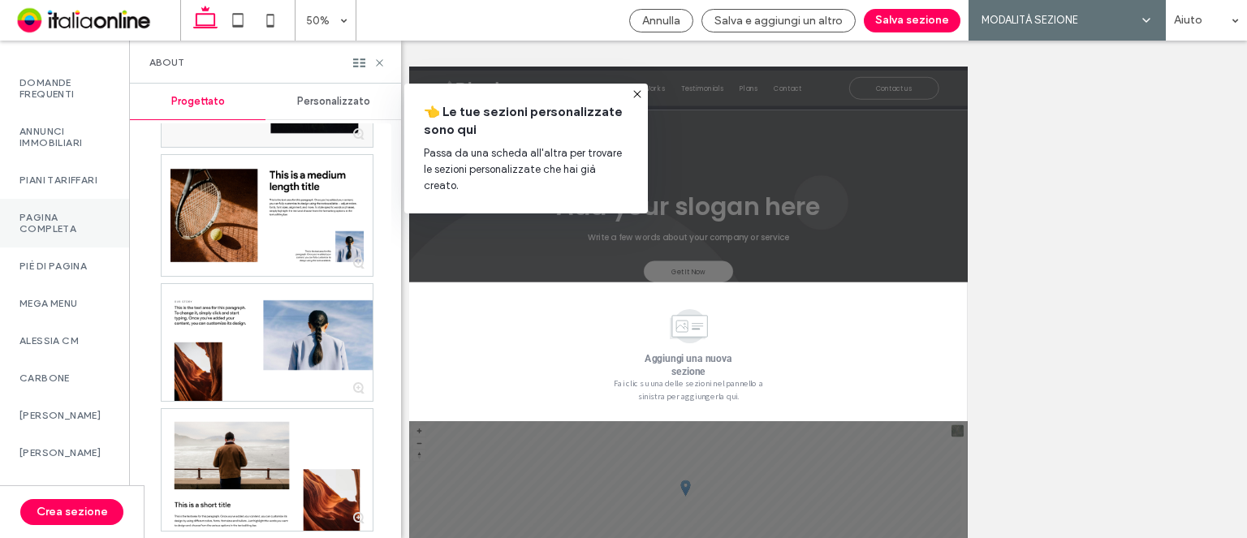
click at [104, 246] on div "Pagina completa" at bounding box center [64, 223] width 129 height 49
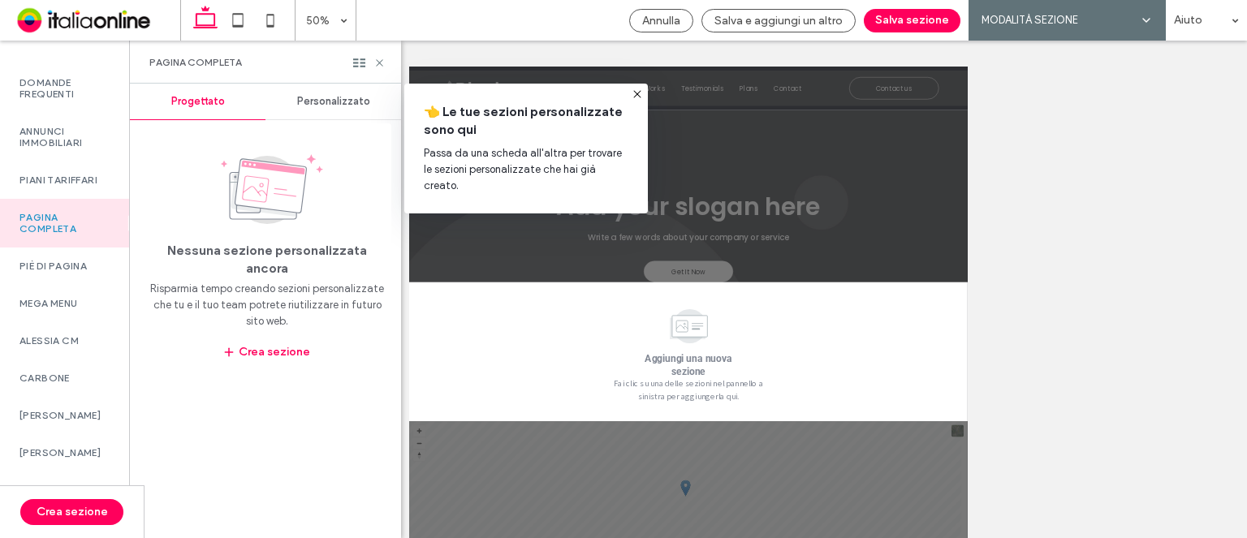
click at [315, 100] on span "Personalizzato" at bounding box center [333, 101] width 73 height 13
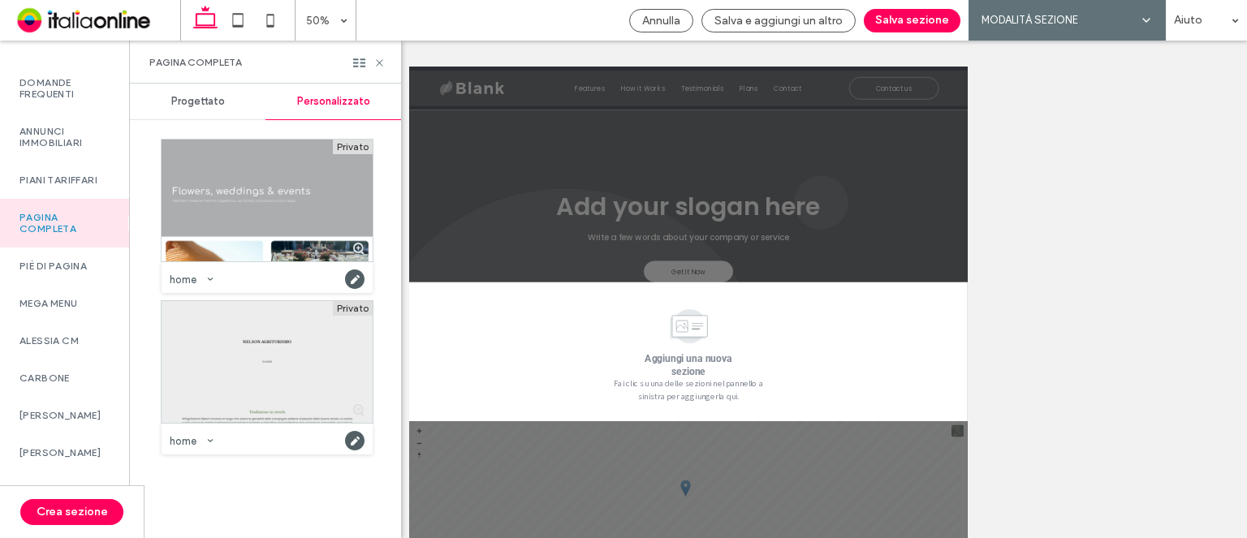
click at [325, 337] on div at bounding box center [267, 362] width 211 height 122
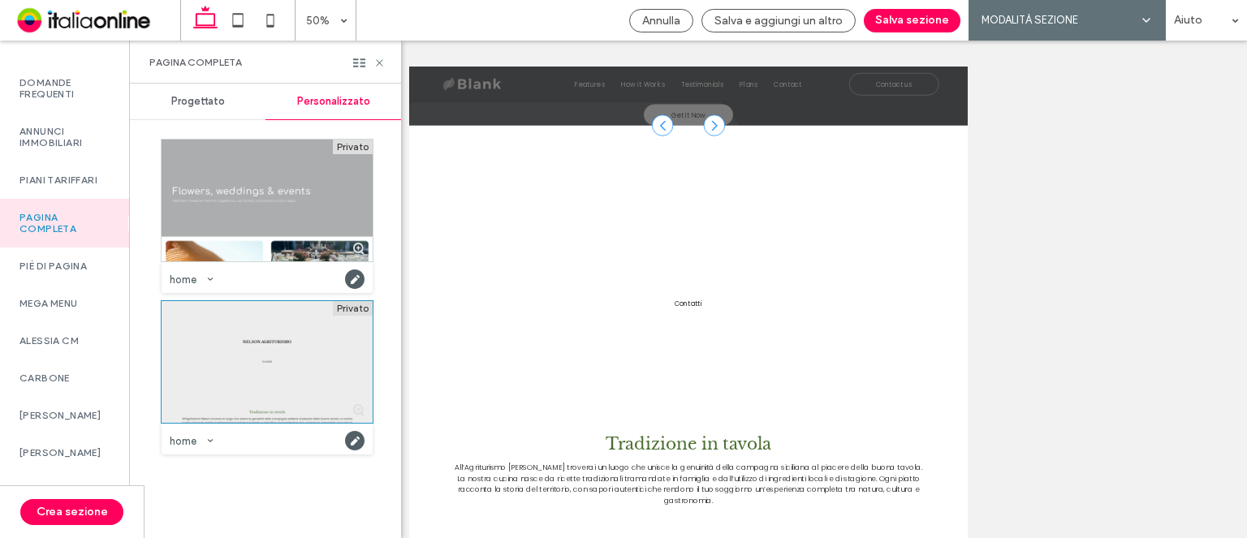
scroll to position [281, 0]
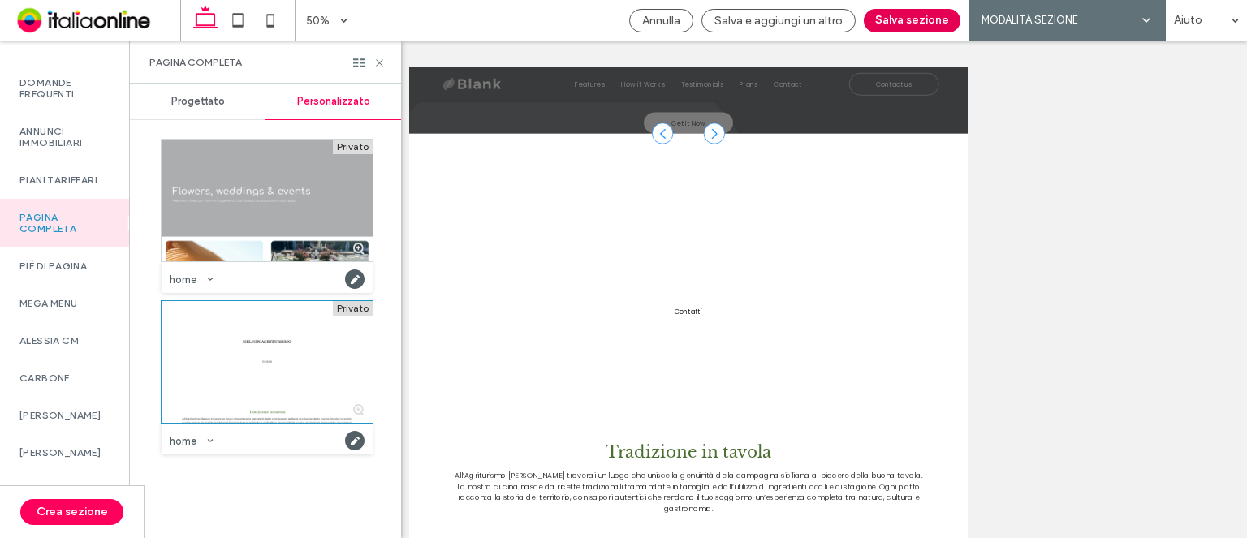
click at [899, 28] on button "Salva sezione" at bounding box center [912, 21] width 97 height 24
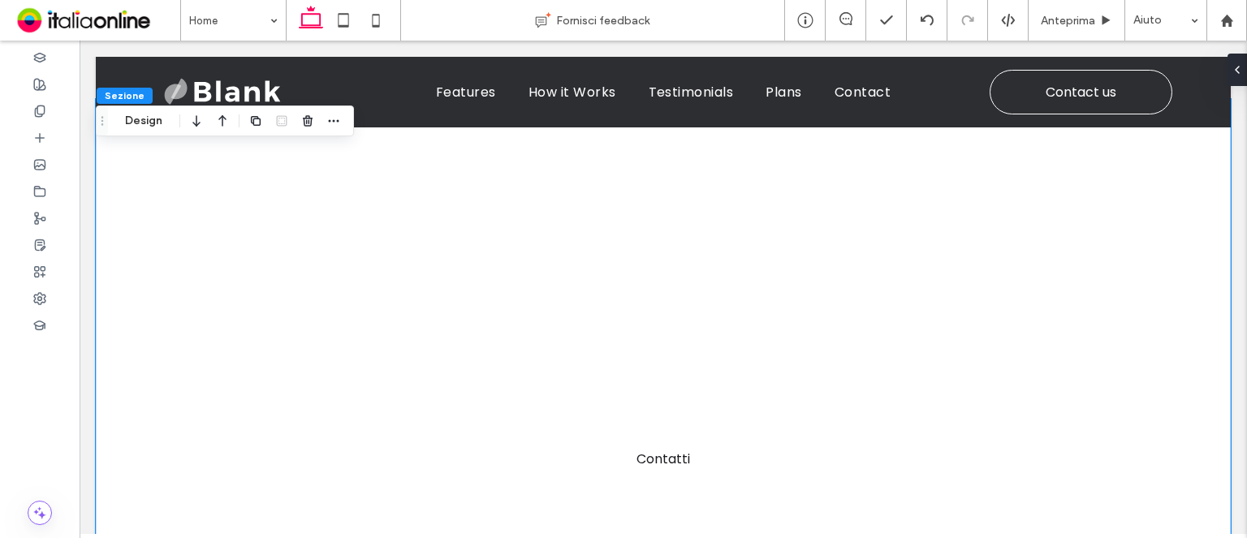
scroll to position [382, 0]
click at [571, 228] on div "Contatti [PERSON_NAME] AGRITURISMO Accoglienza familiare e cucina tipica in uno…" at bounding box center [663, 385] width 1135 height 584
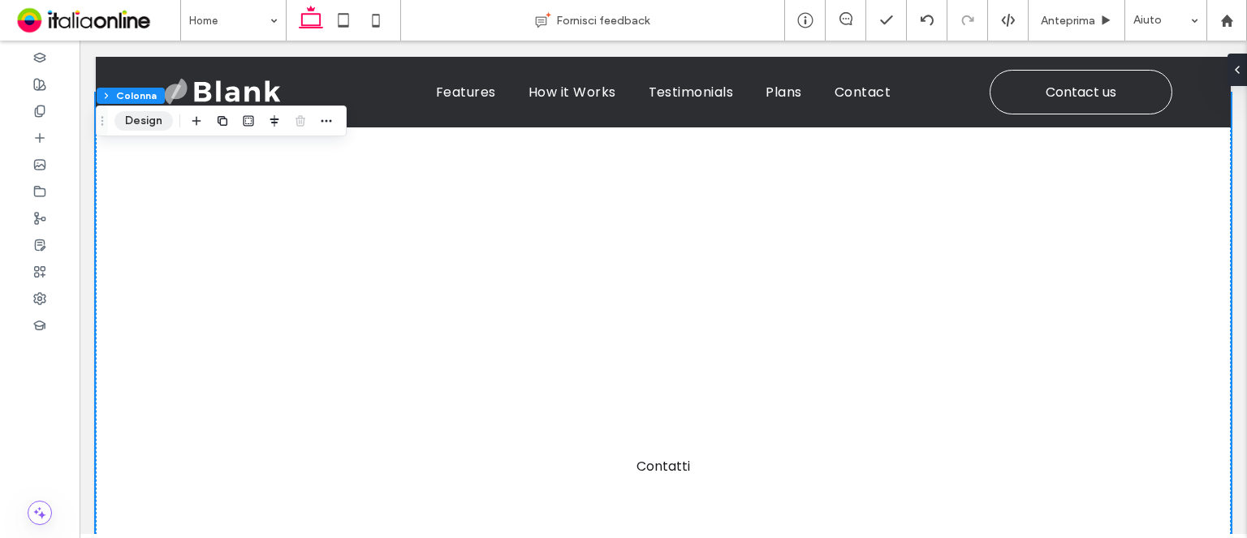
click at [152, 127] on button "Design" at bounding box center [143, 120] width 58 height 19
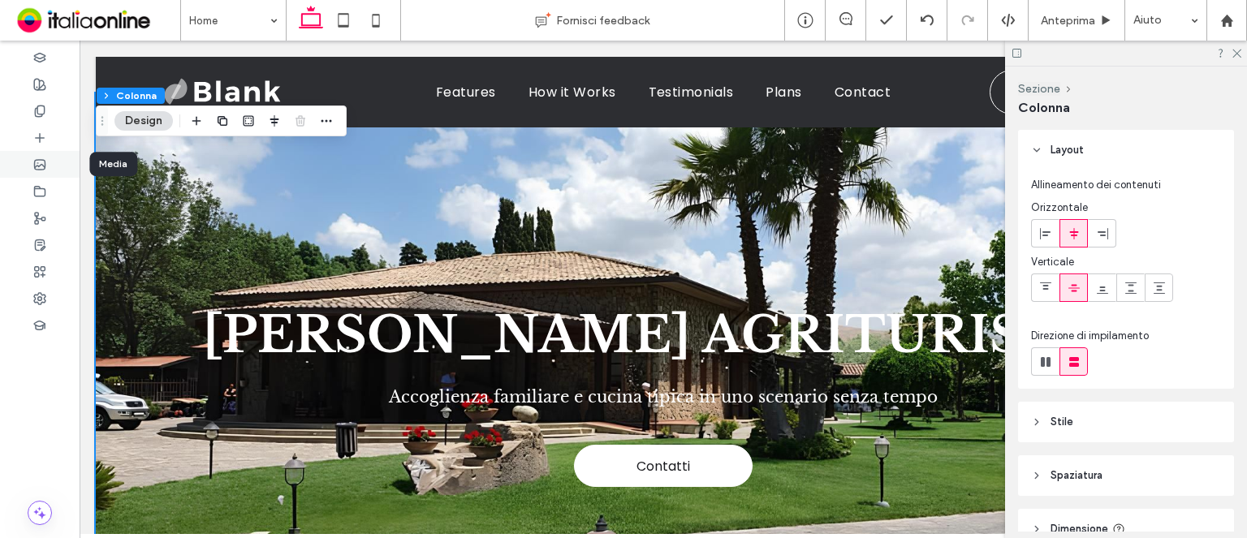
click at [57, 171] on div at bounding box center [40, 164] width 80 height 27
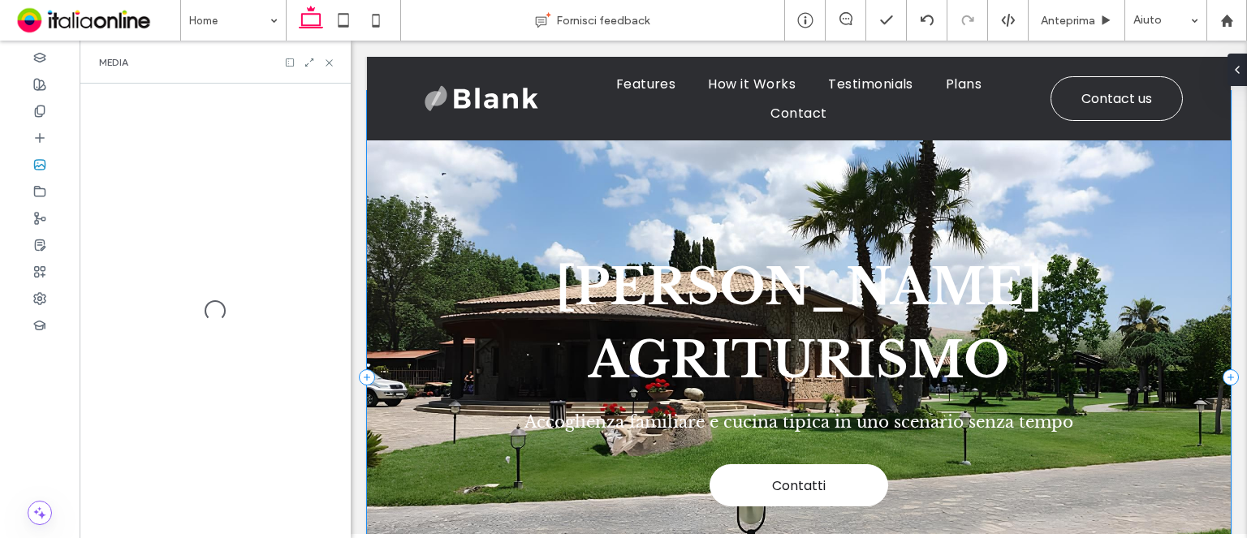
scroll to position [348, 0]
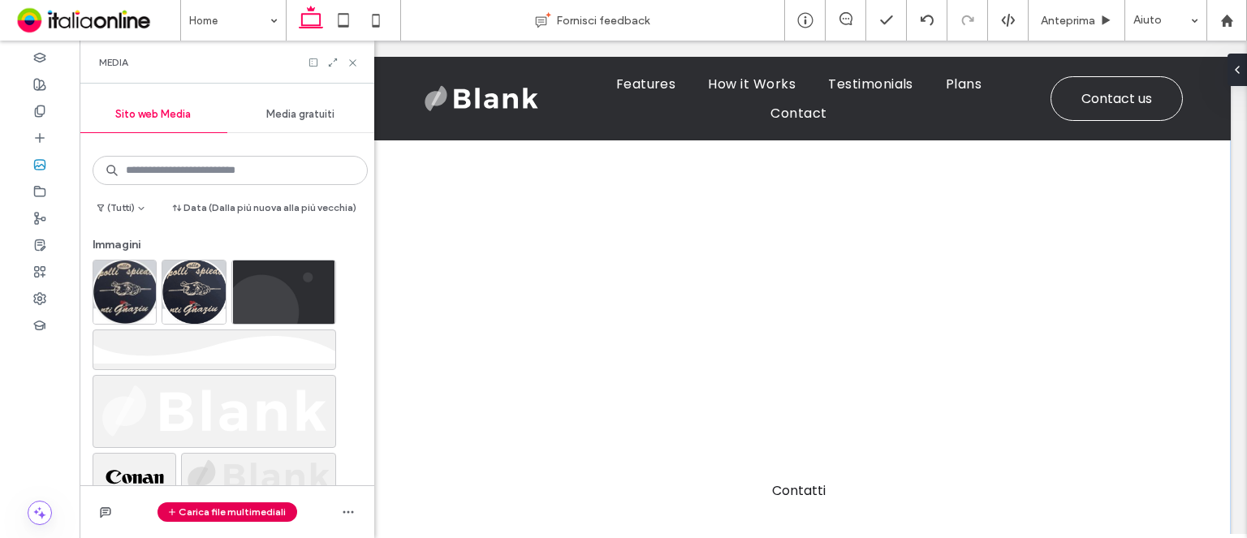
click at [212, 510] on button "Carica file multimediali" at bounding box center [227, 511] width 140 height 19
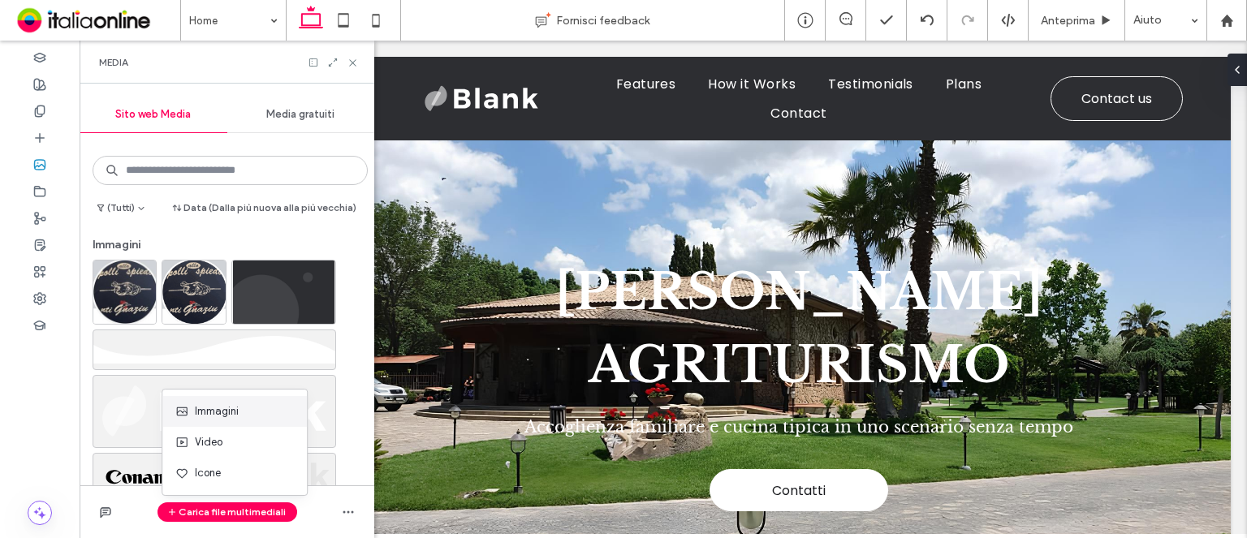
click at [227, 403] on span "Immagini" at bounding box center [217, 411] width 44 height 16
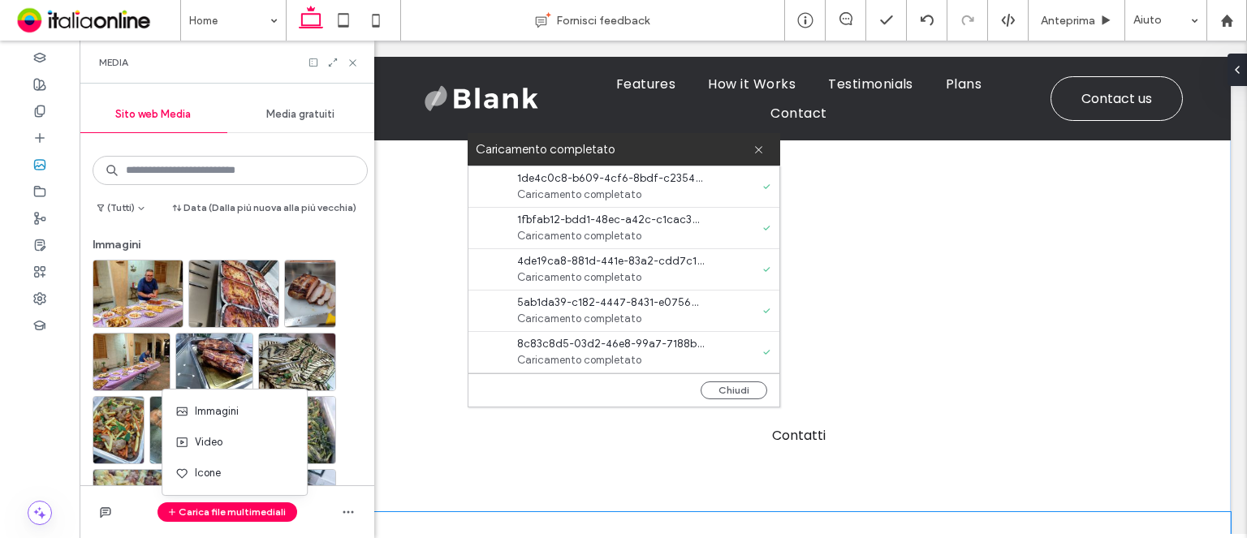
scroll to position [511, 0]
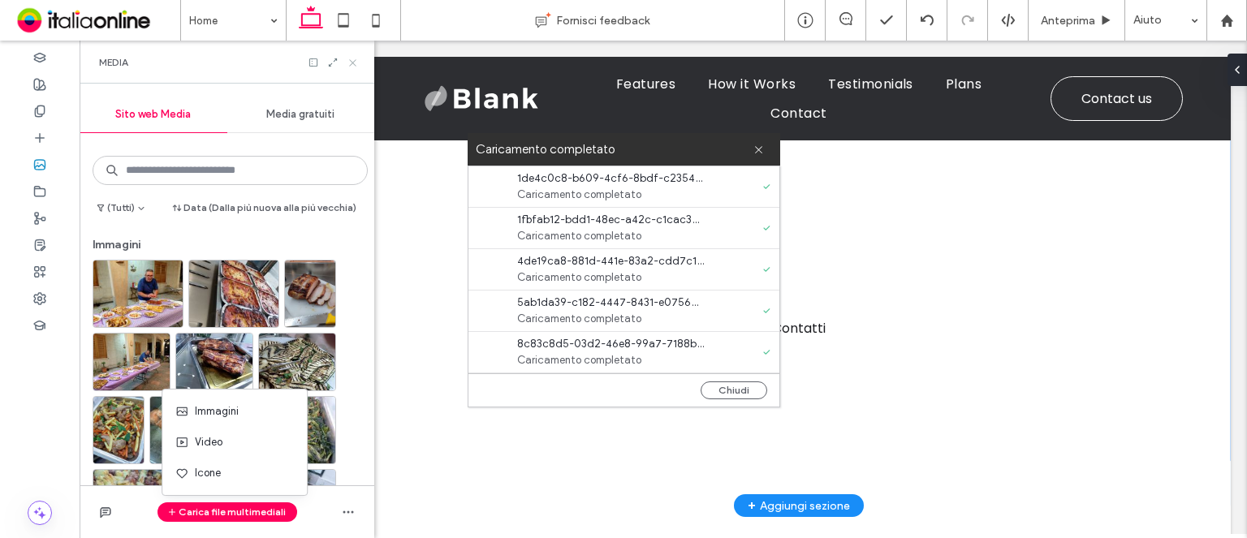
click at [356, 58] on icon at bounding box center [353, 63] width 12 height 12
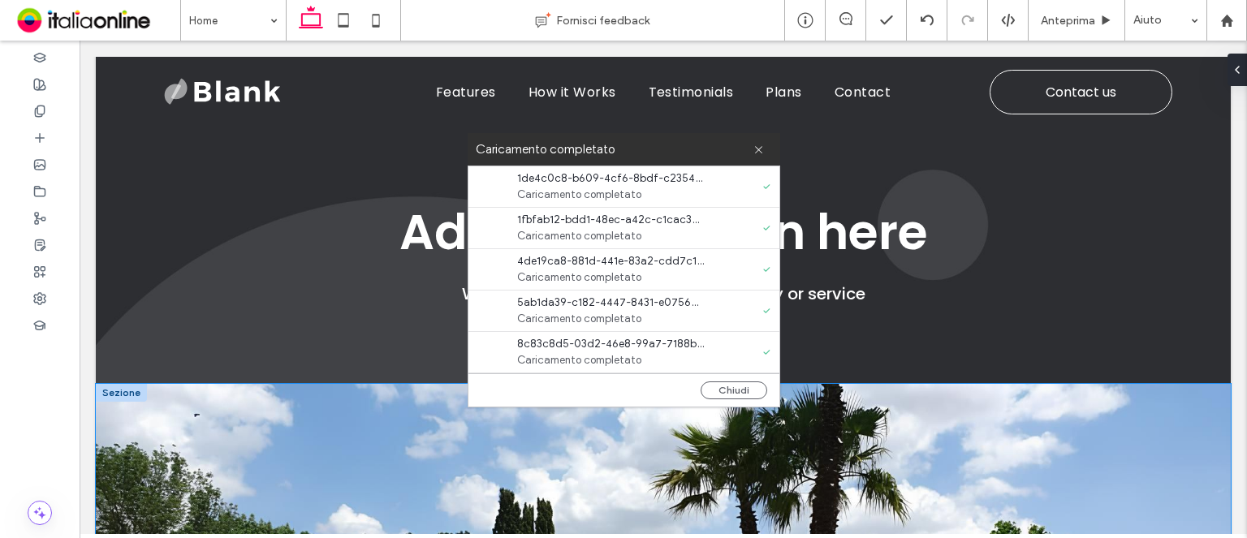
scroll to position [0, 0]
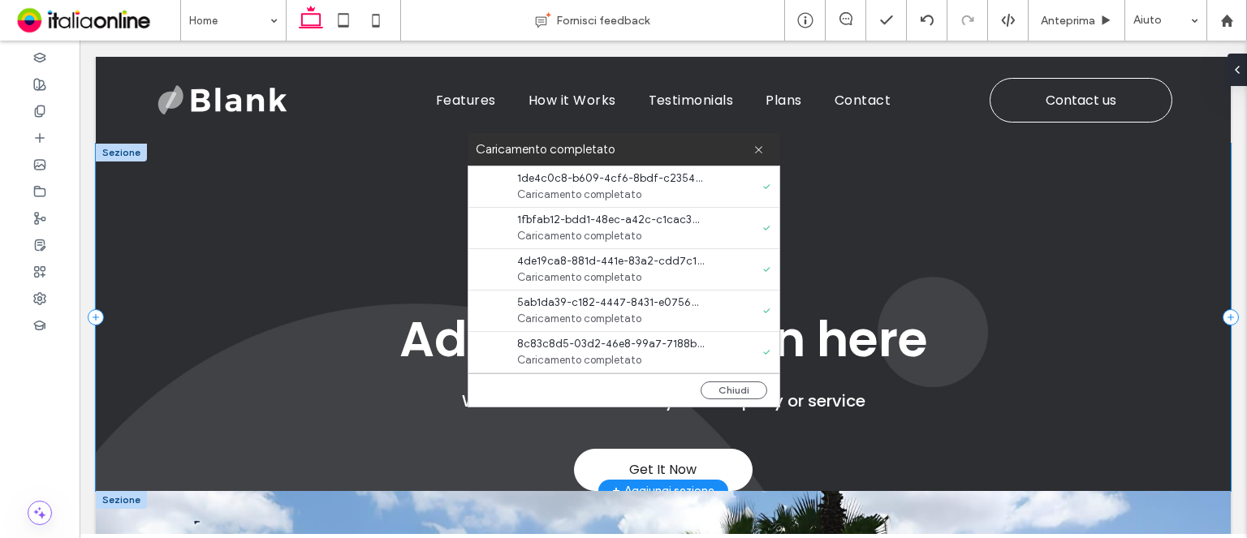
click at [261, 444] on div "Get It Now Add your slogan here Write a few words about your company or service" at bounding box center [663, 317] width 1135 height 347
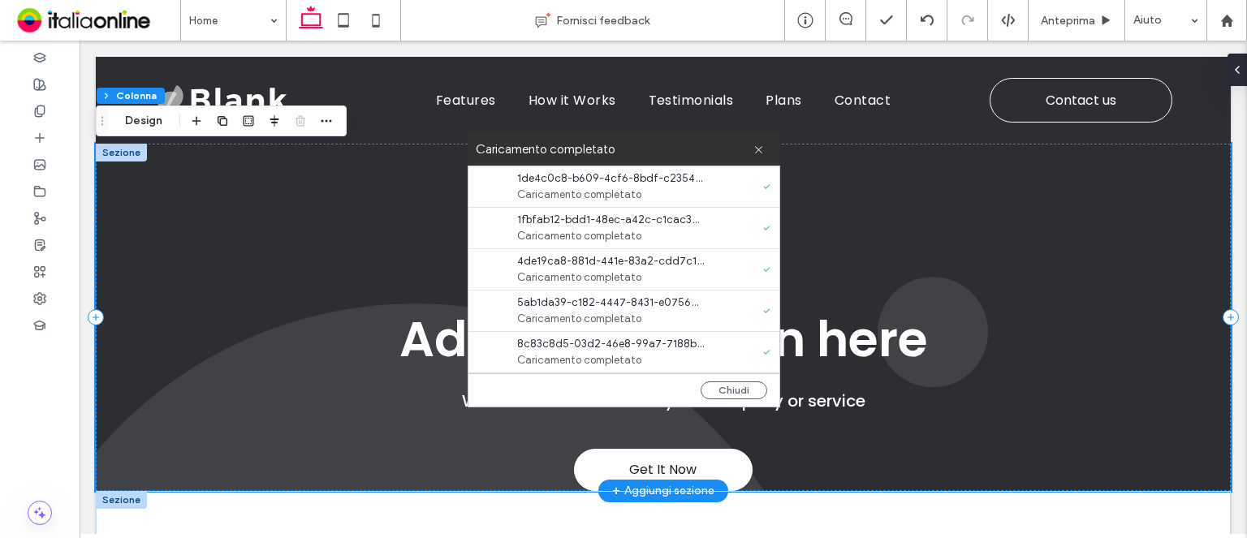
click at [380, 427] on div "Get It Now Add your slogan here Write a few words about your company or service" at bounding box center [663, 317] width 1135 height 347
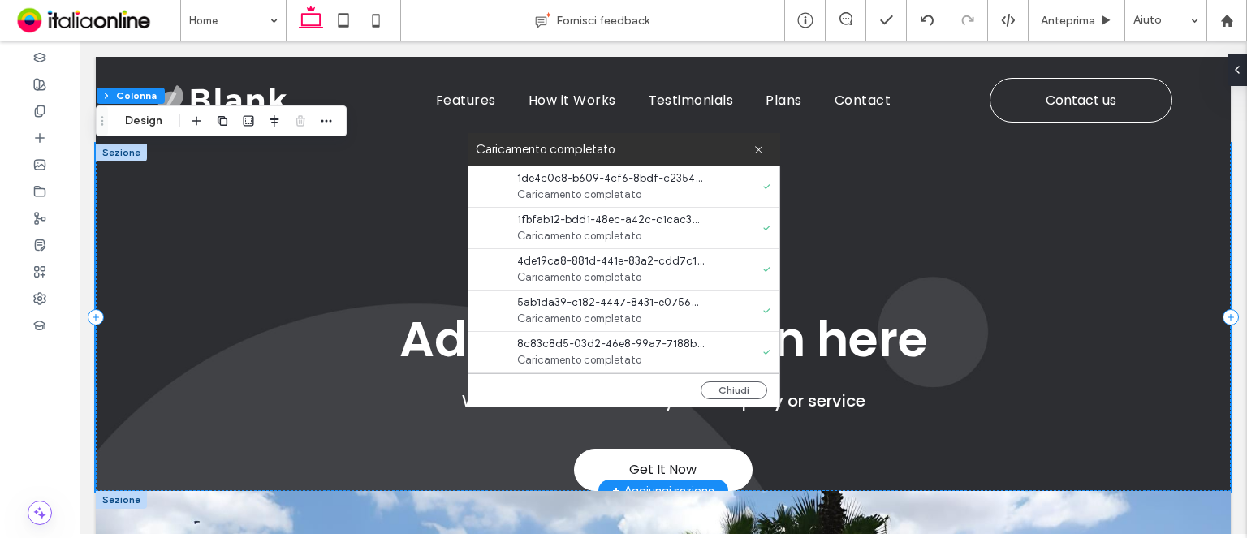
click at [196, 447] on div "Get It Now Add your slogan here Write a few words about your company or service" at bounding box center [663, 317] width 1135 height 347
click at [195, 446] on div "Get It Now Add your slogan here Write a few words about your company or service" at bounding box center [663, 317] width 1135 height 347
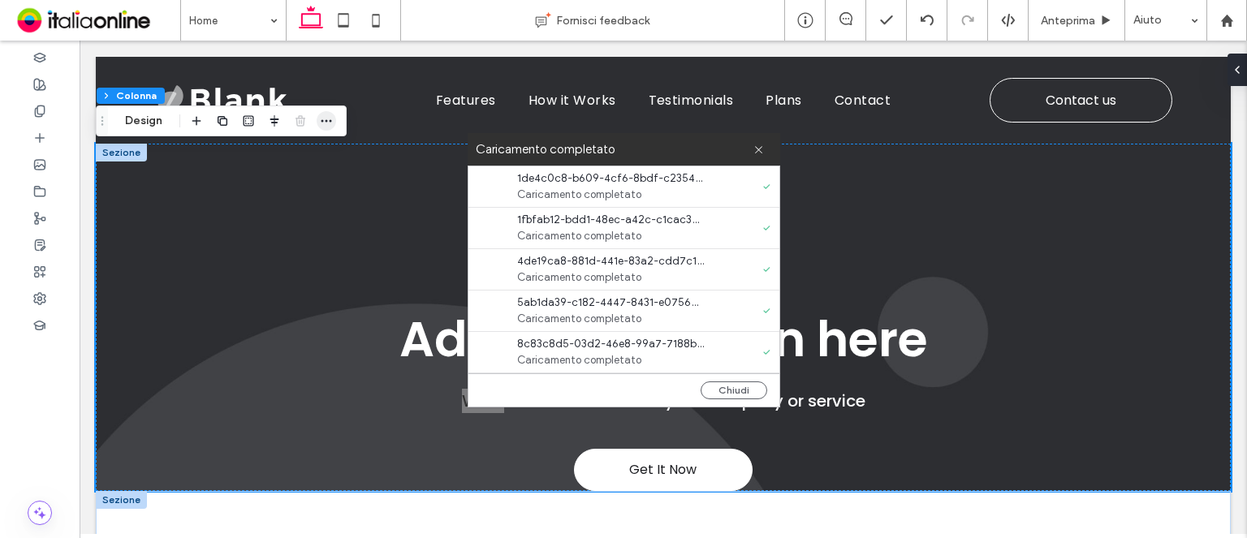
click at [331, 115] on icon "button" at bounding box center [326, 120] width 13 height 13
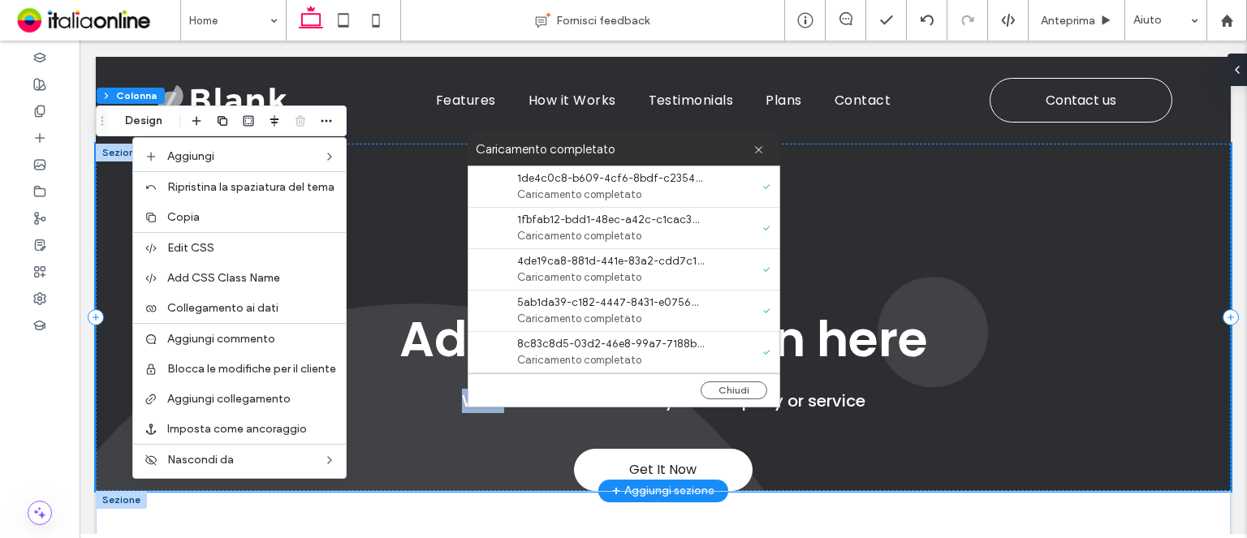
click at [439, 468] on div "Get It Now Add your slogan here Write a few words about your company or service" at bounding box center [663, 317] width 1135 height 347
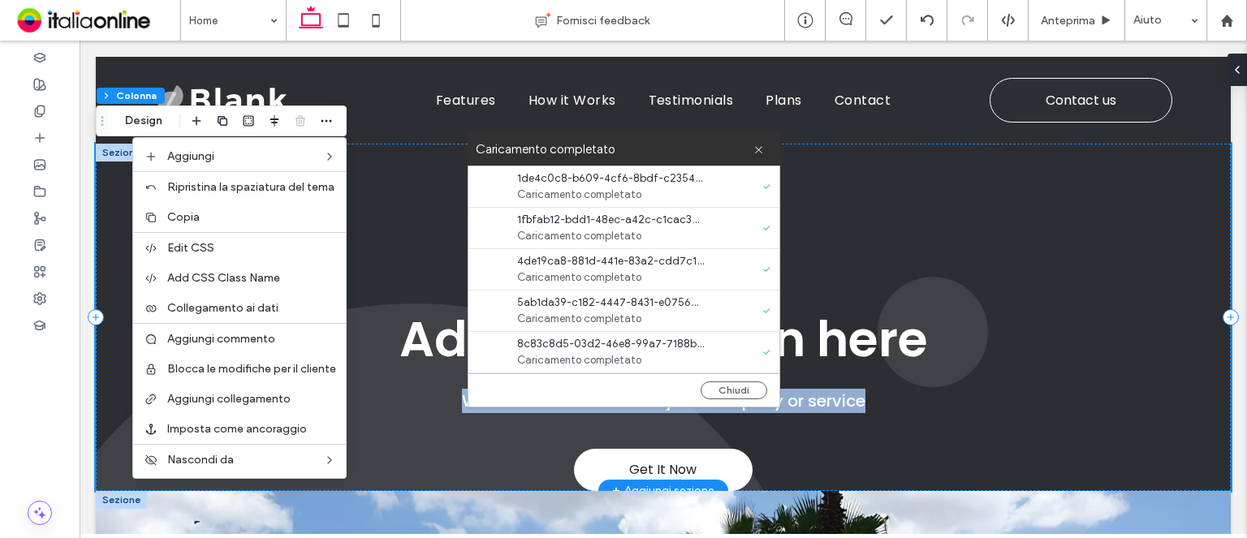
click at [439, 468] on div "Get It Now Add your slogan here Write a few words about your company or service" at bounding box center [663, 317] width 1135 height 347
click at [922, 423] on div "Get It Now Add your slogan here Write a few words about your company or service" at bounding box center [663, 317] width 1135 height 347
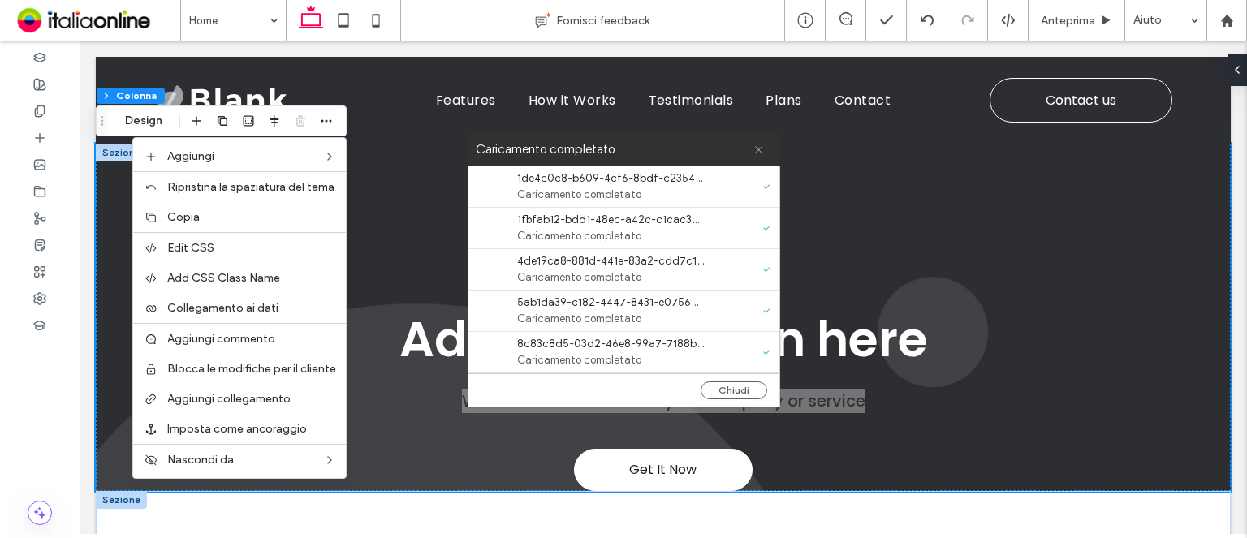
click at [757, 155] on span at bounding box center [758, 149] width 11 height 32
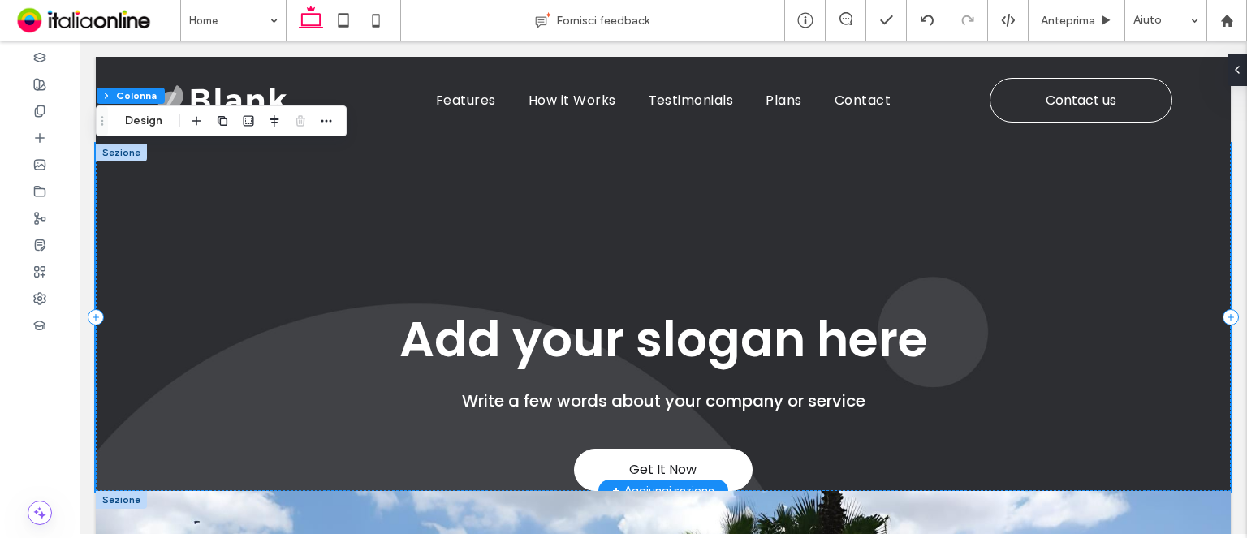
click at [186, 290] on div "Get It Now Add your slogan here Write a few words about your company or service" at bounding box center [663, 317] width 1135 height 347
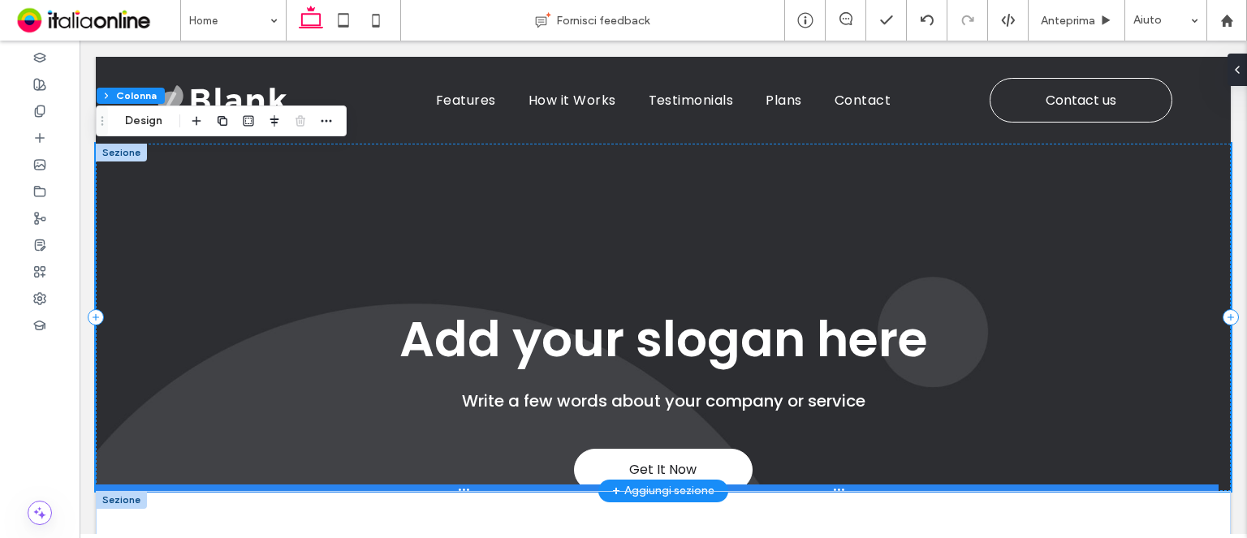
click at [265, 486] on div at bounding box center [657, 489] width 1123 height 8
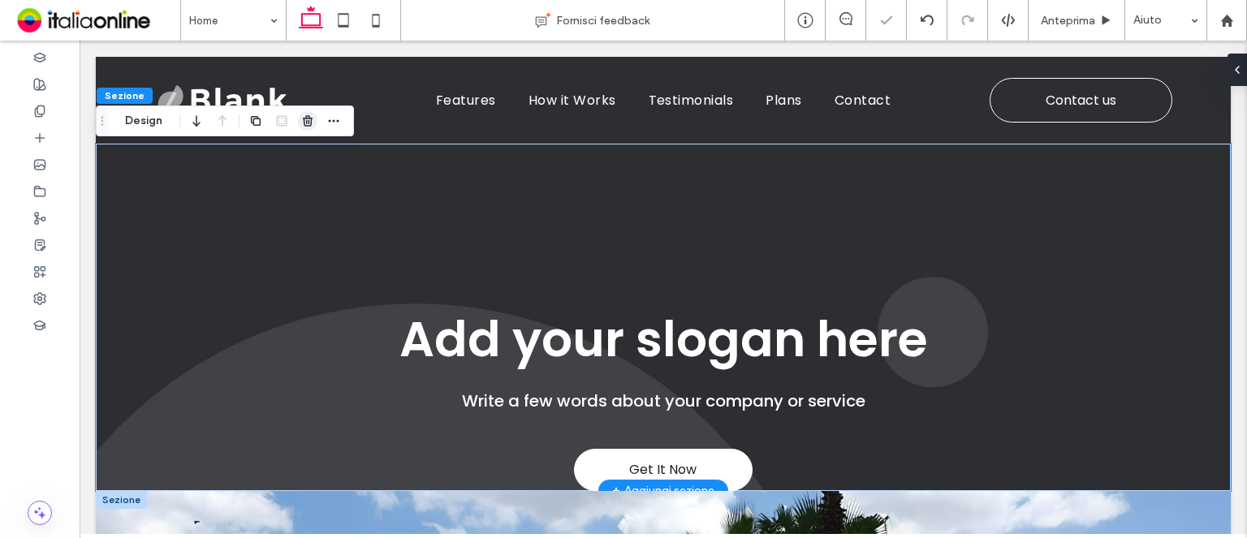
click at [315, 126] on span "button" at bounding box center [307, 120] width 19 height 19
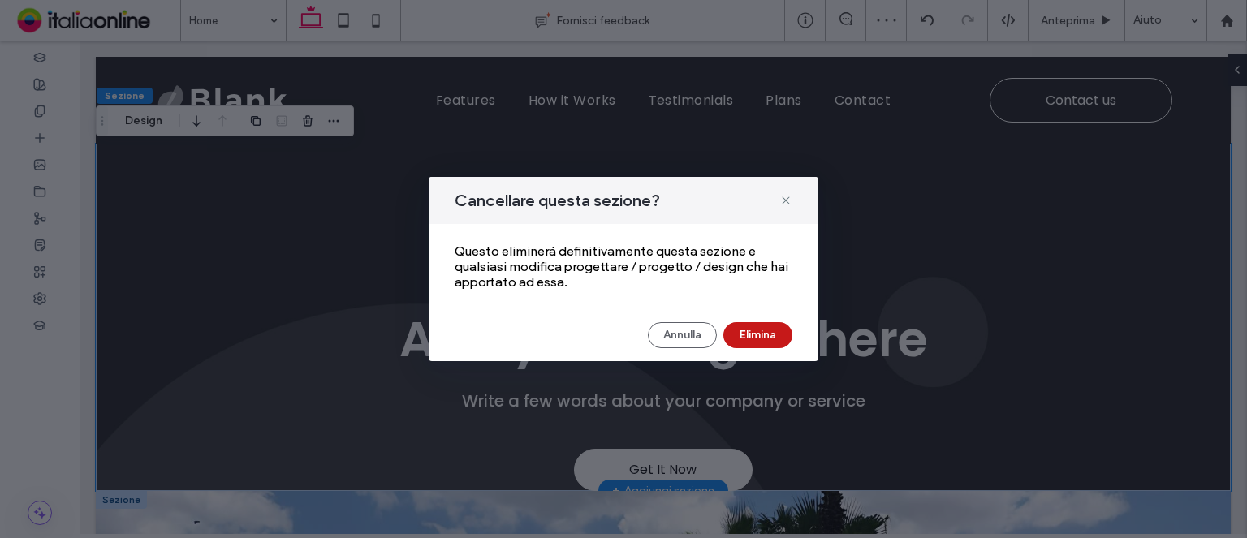
click at [759, 333] on button "Elimina" at bounding box center [757, 335] width 69 height 26
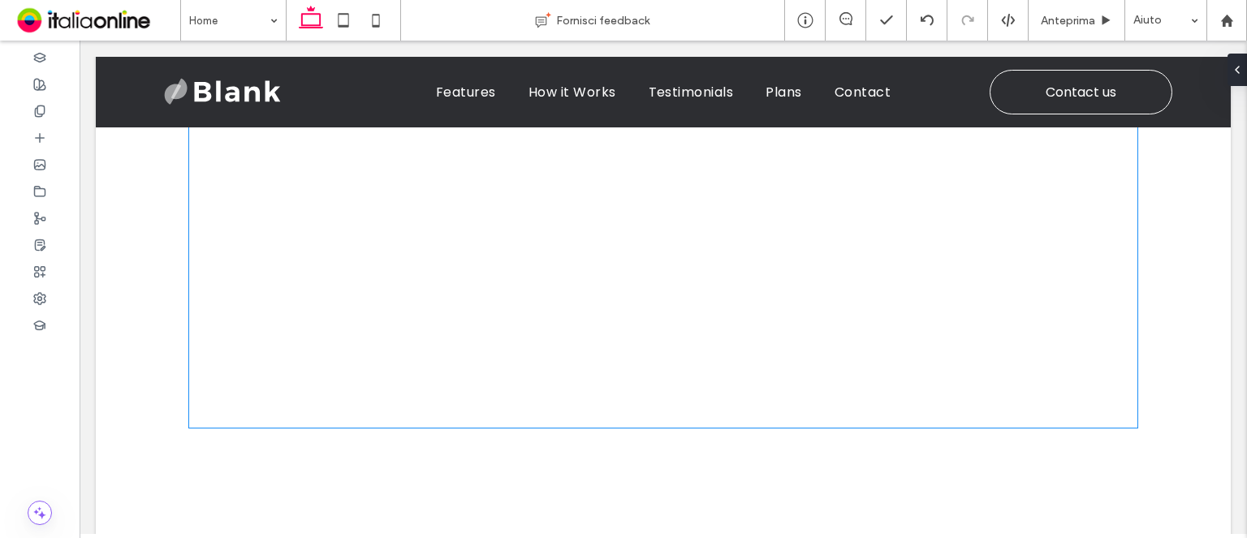
scroll to position [808, 0]
click at [474, 252] on link at bounding box center [428, 272] width 461 height 301
